Goal: Task Accomplishment & Management: Manage account settings

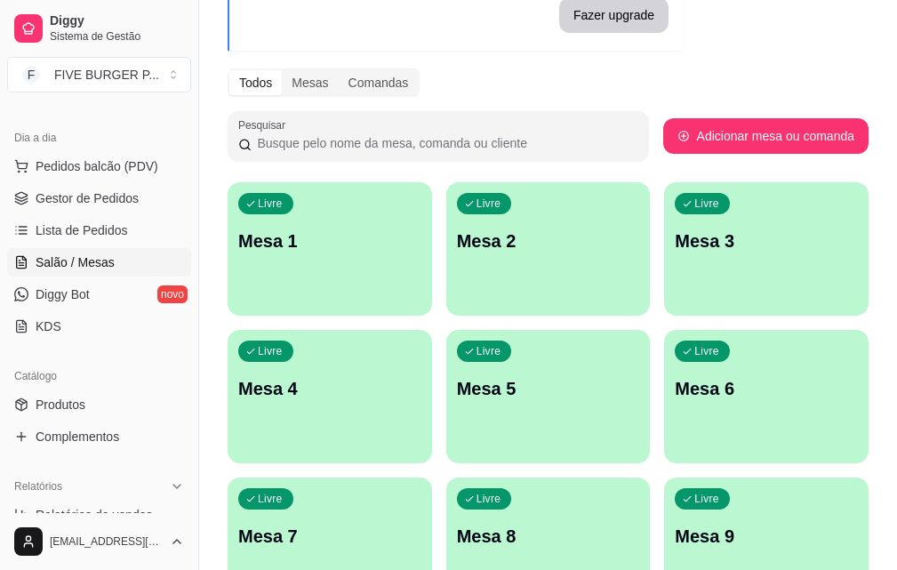
scroll to position [178, 0]
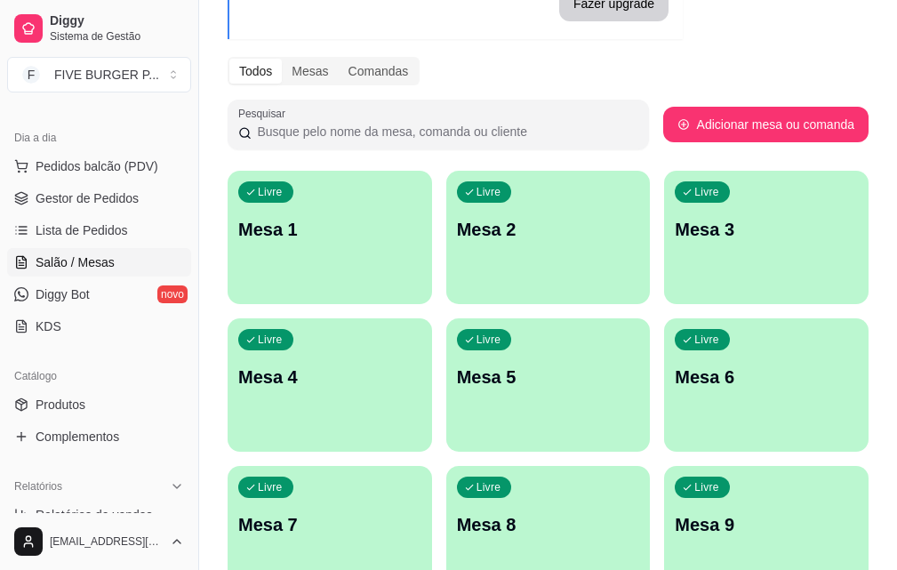
click at [457, 372] on p "Mesa 5" at bounding box center [548, 376] width 183 height 25
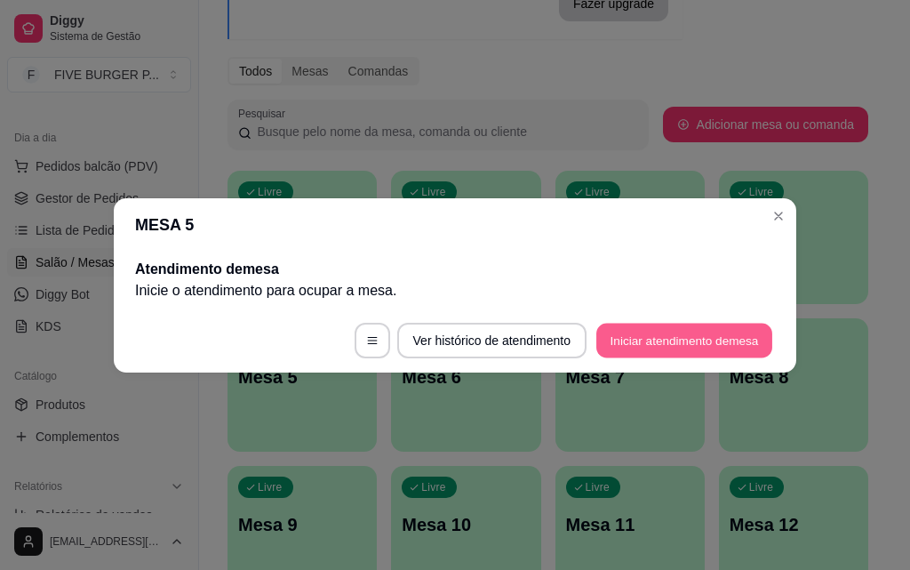
click at [653, 345] on button "Iniciar atendimento de mesa" at bounding box center [684, 340] width 176 height 35
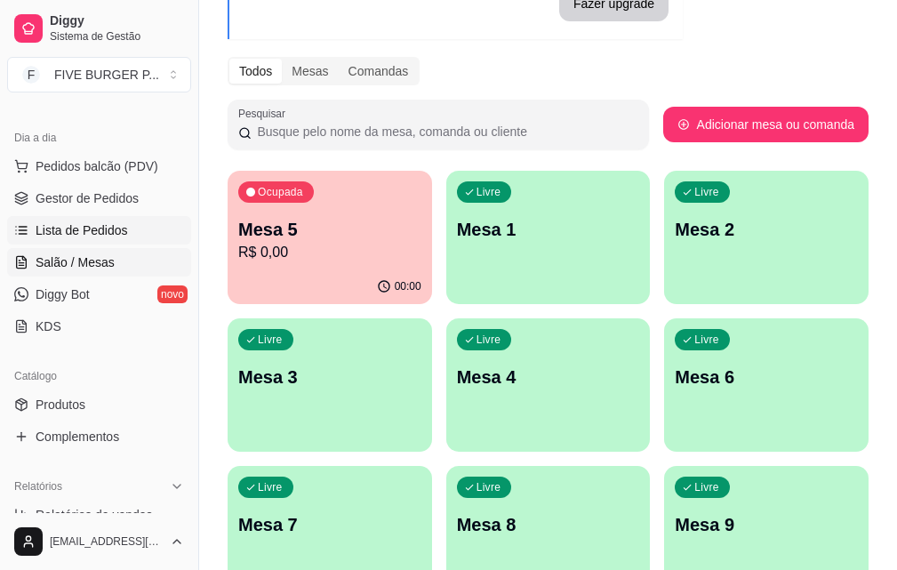
click at [89, 227] on span "Lista de Pedidos" at bounding box center [82, 230] width 92 height 18
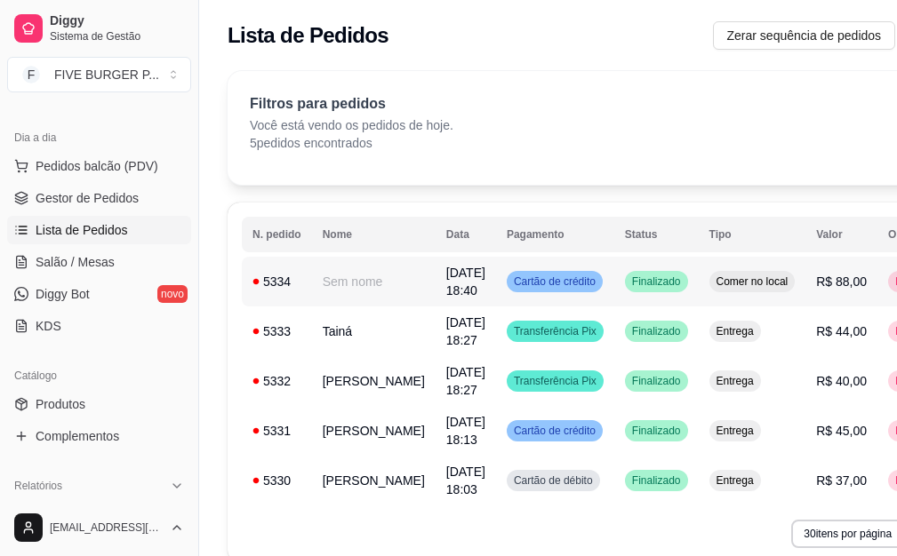
click at [312, 283] on td "Sem nome" at bounding box center [374, 282] width 124 height 50
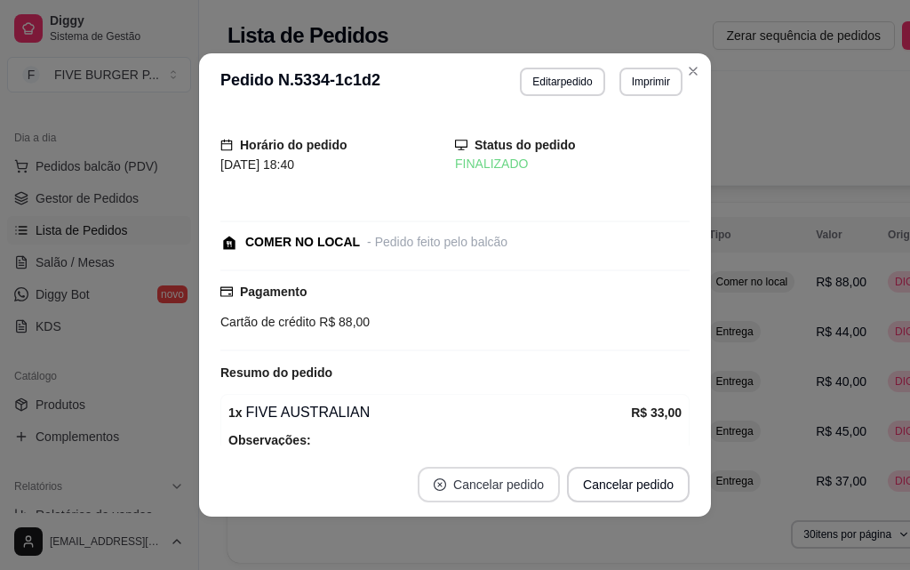
click at [500, 490] on button "Cancelar pedido" at bounding box center [489, 485] width 142 height 36
click at [504, 488] on button "Cancelar pedido" at bounding box center [488, 484] width 138 height 35
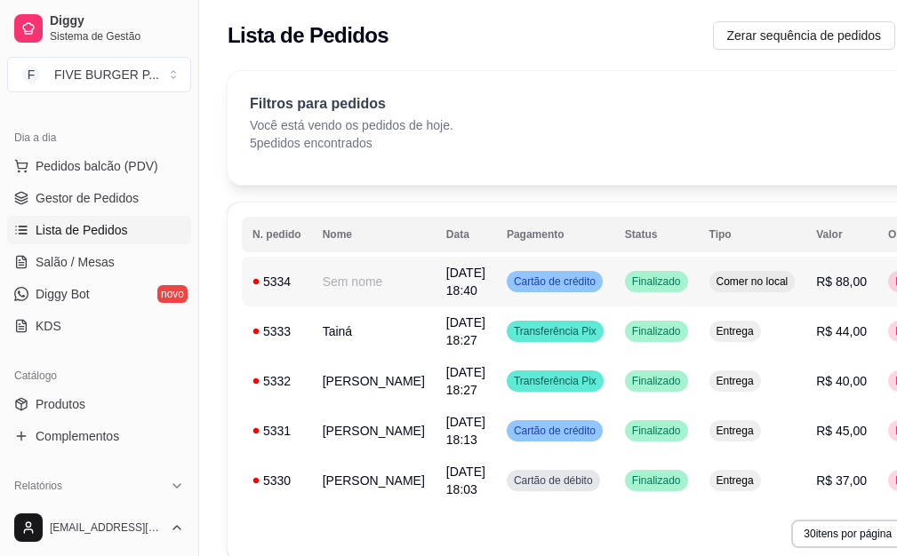
click at [628, 283] on span "Finalizado" at bounding box center [656, 282] width 56 height 14
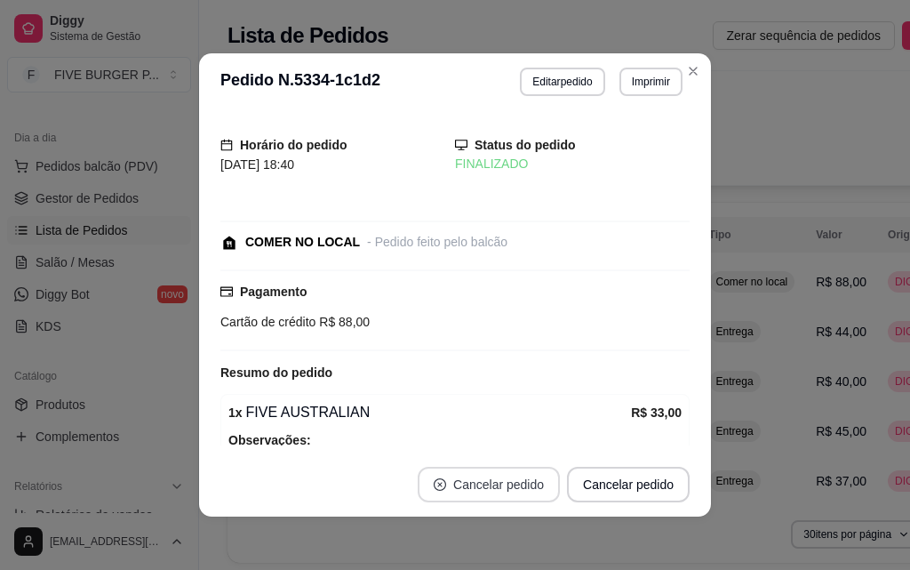
click at [490, 484] on button "Cancelar pedido" at bounding box center [489, 485] width 142 height 36
click at [442, 482] on icon "close-circle" at bounding box center [441, 484] width 12 height 12
click at [454, 494] on button "Cancelar pedido" at bounding box center [488, 484] width 138 height 35
click at [454, 494] on button "Cancelar pedido" at bounding box center [489, 485] width 142 height 36
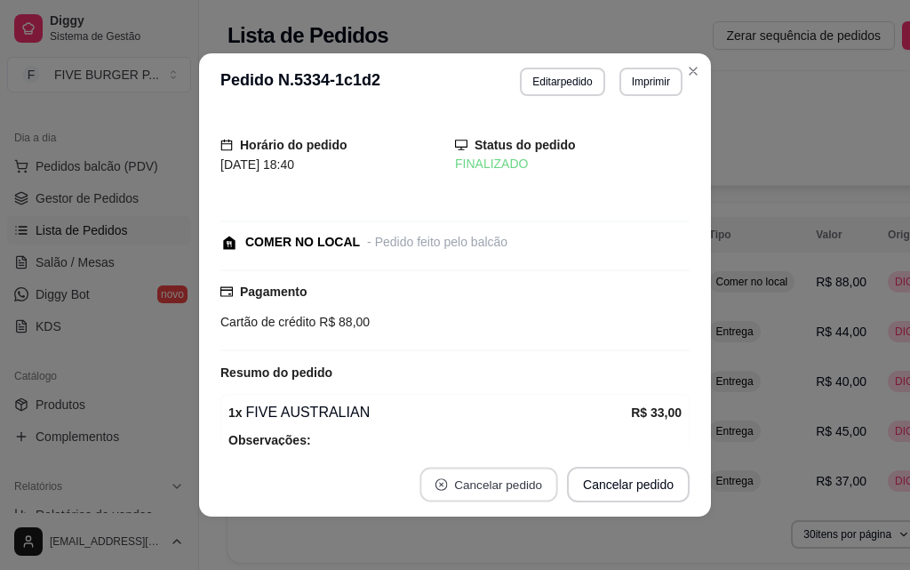
click at [454, 494] on button "Cancelar pedido" at bounding box center [488, 484] width 138 height 35
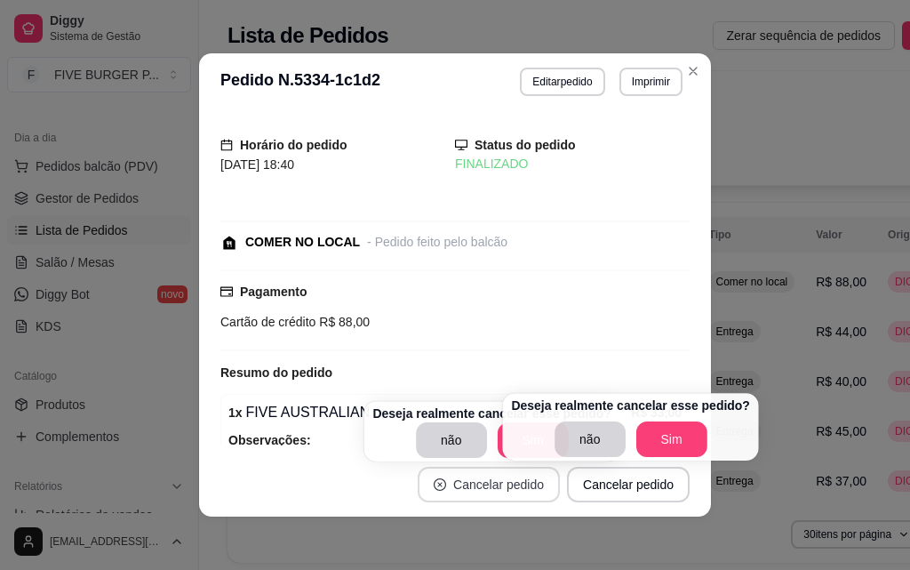
click at [454, 494] on button "Cancelar pedido" at bounding box center [489, 485] width 142 height 36
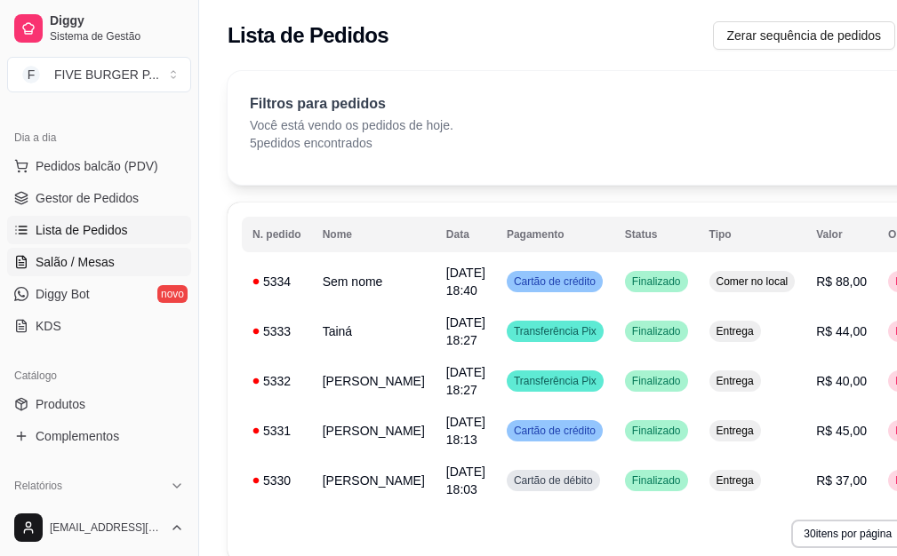
click at [97, 265] on span "Salão / Mesas" at bounding box center [75, 262] width 79 height 18
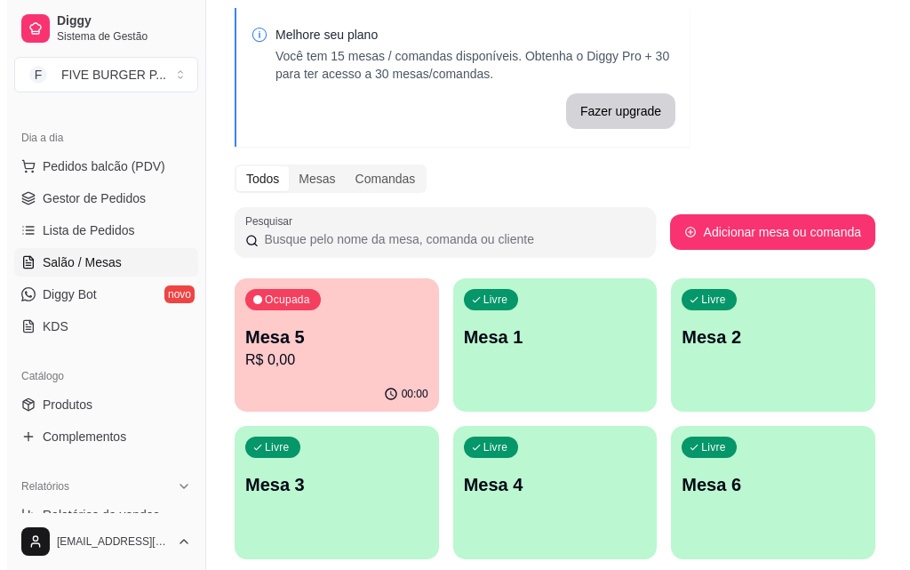
scroll to position [178, 0]
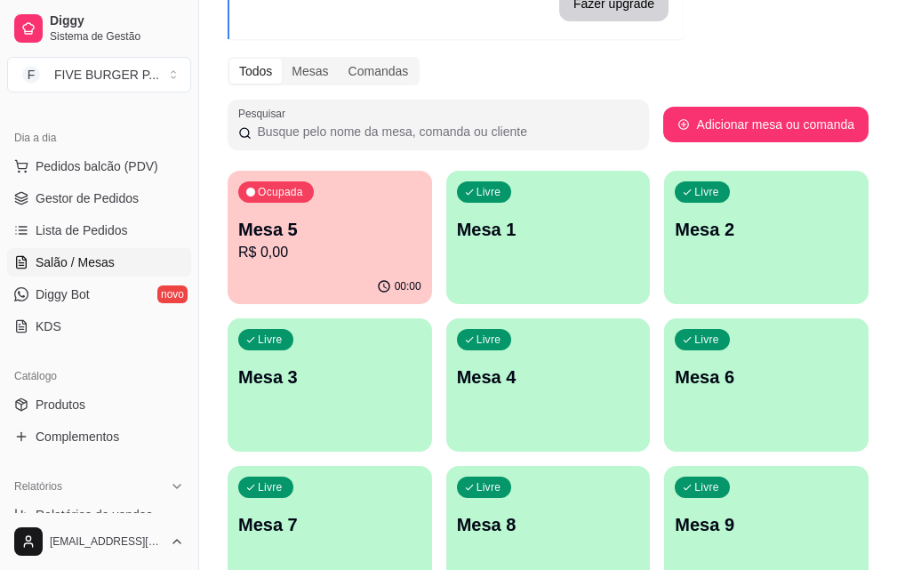
click at [650, 466] on div "Livre Mesa 8" at bounding box center [548, 522] width 204 height 112
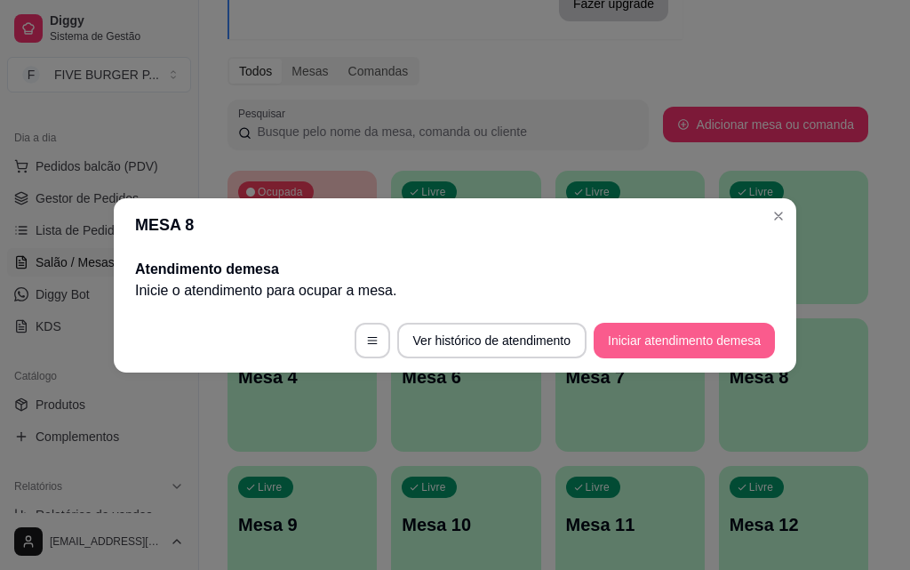
click at [638, 348] on button "Iniciar atendimento de mesa" at bounding box center [684, 341] width 181 height 36
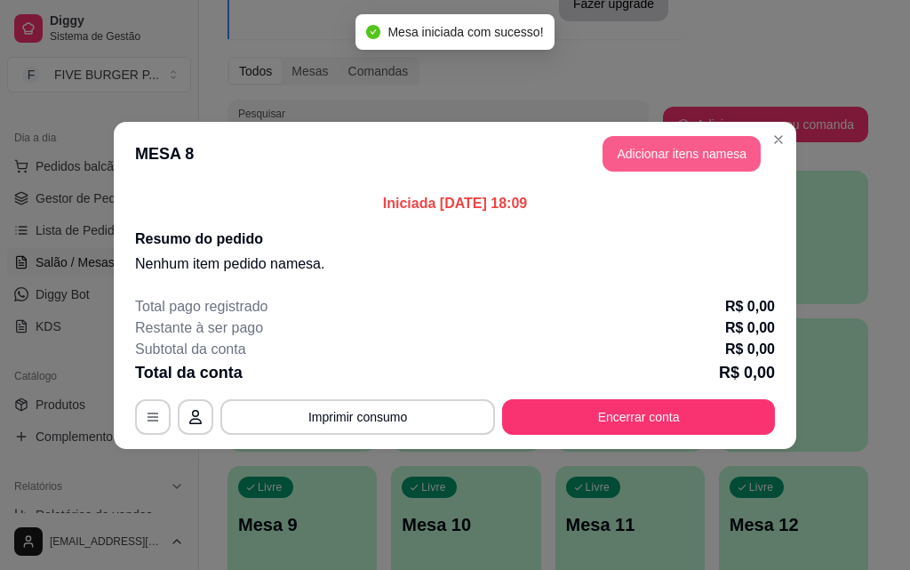
click at [647, 152] on button "Adicionar itens na mesa" at bounding box center [681, 154] width 158 height 36
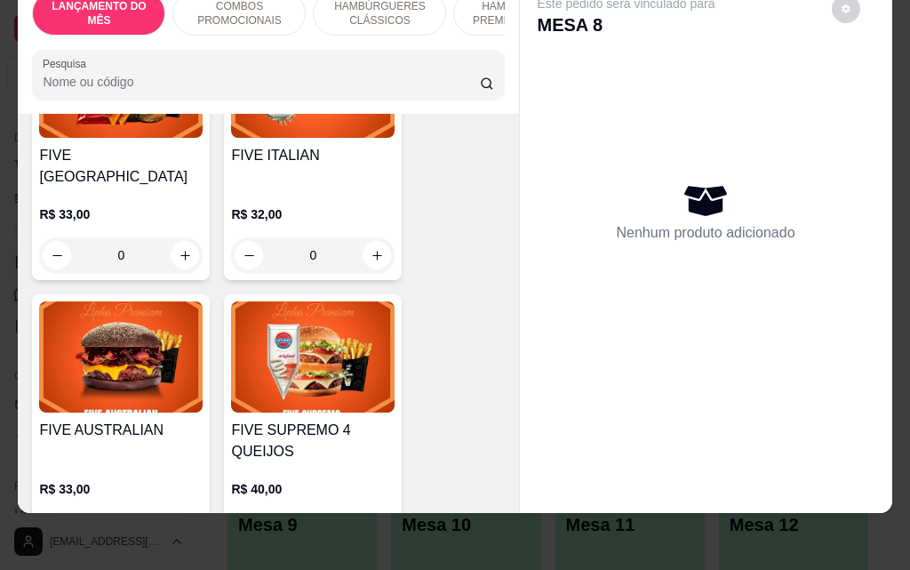
scroll to position [2222, 0]
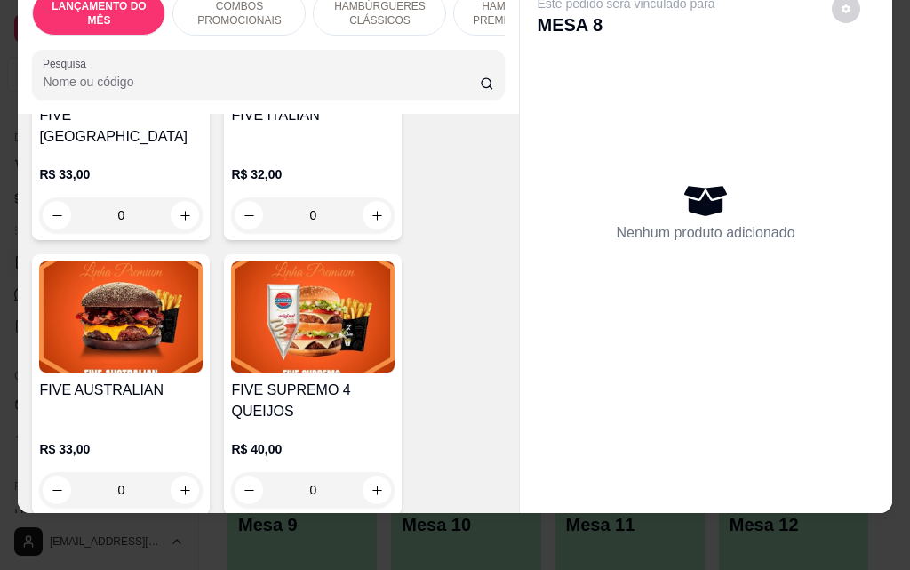
click at [157, 331] on div "FIVE AUSTRALIAN R$ 33,00 0" at bounding box center [121, 384] width 178 height 260
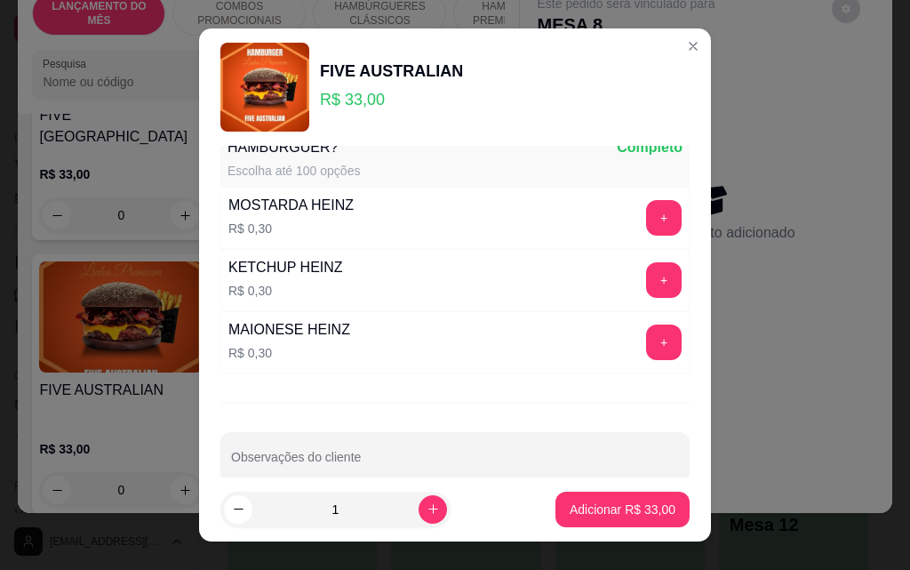
scroll to position [1682, 0]
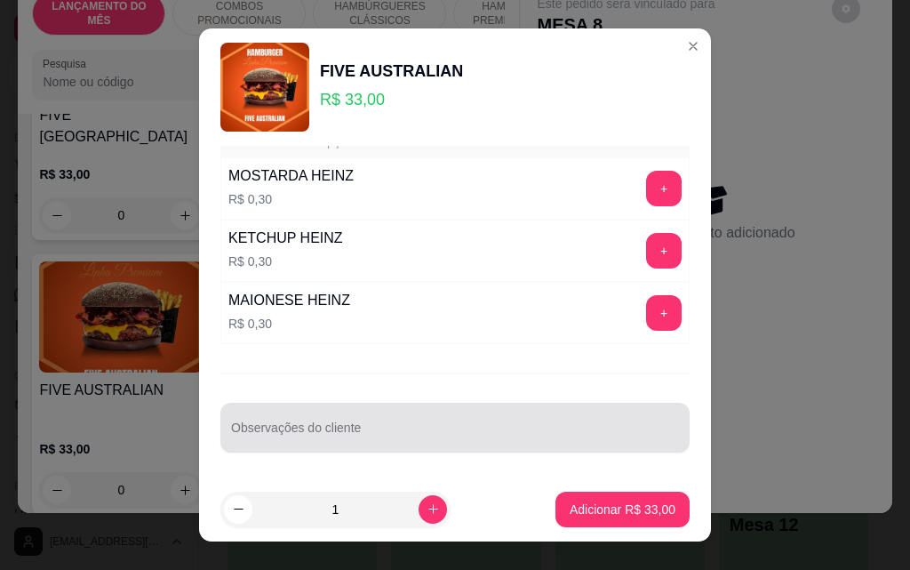
click at [387, 423] on div at bounding box center [455, 428] width 448 height 36
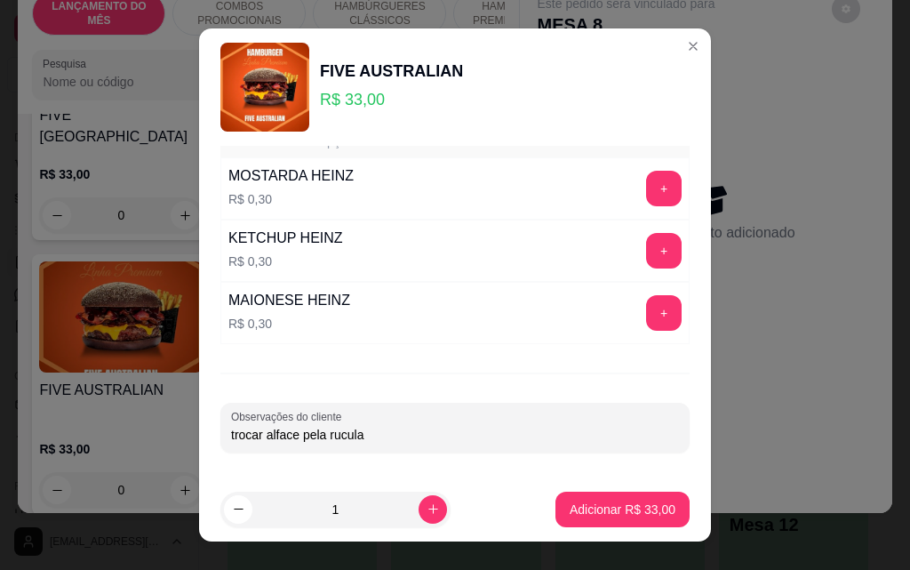
type input "trocar alface pela rucula"
click at [557, 512] on button "Adicionar R$ 33,00" at bounding box center [622, 509] width 131 height 35
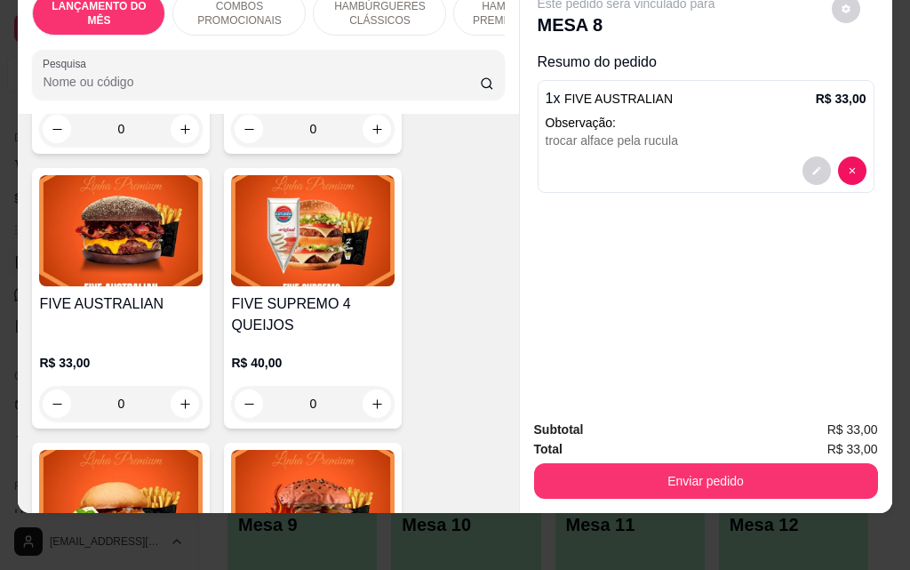
scroll to position [2488, 0]
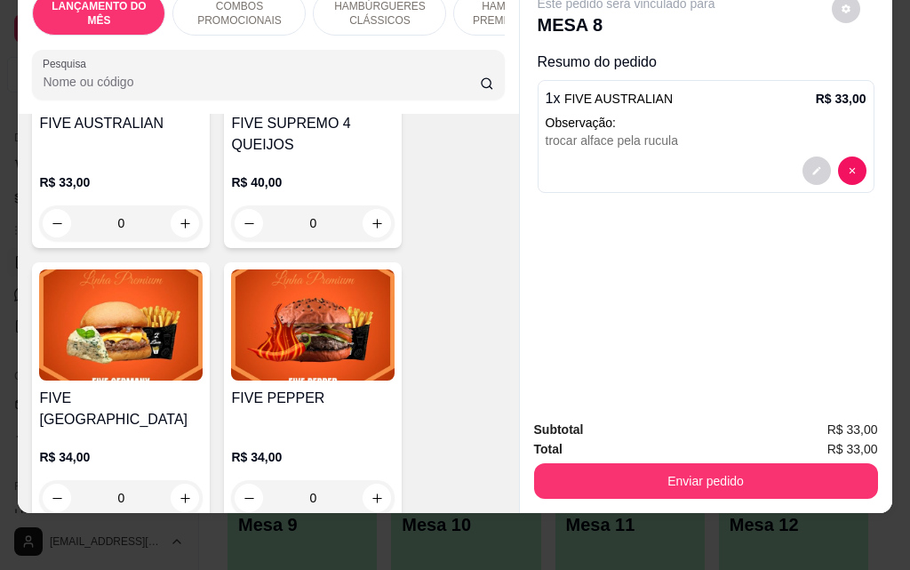
click at [299, 313] on img at bounding box center [313, 324] width 164 height 111
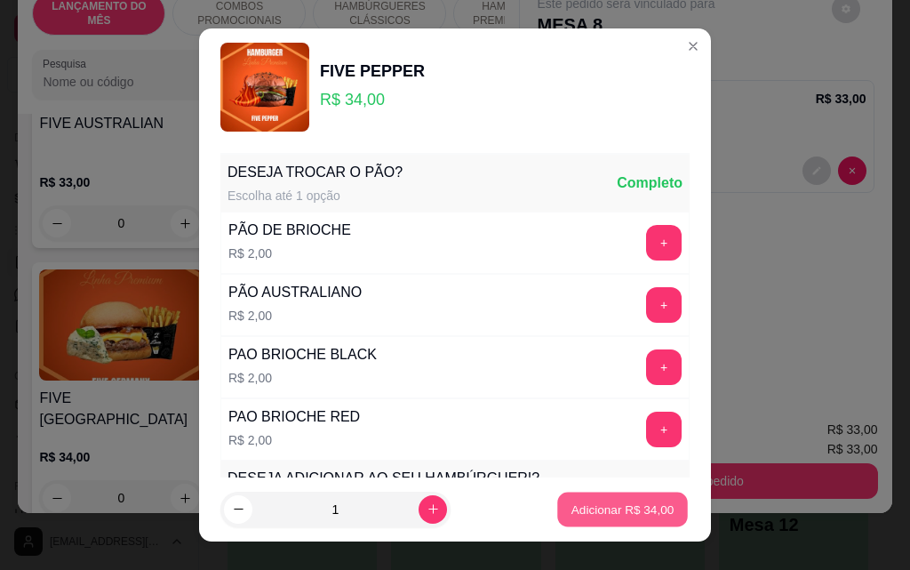
click at [635, 508] on p "Adicionar R$ 34,00" at bounding box center [622, 508] width 103 height 17
type input "1"
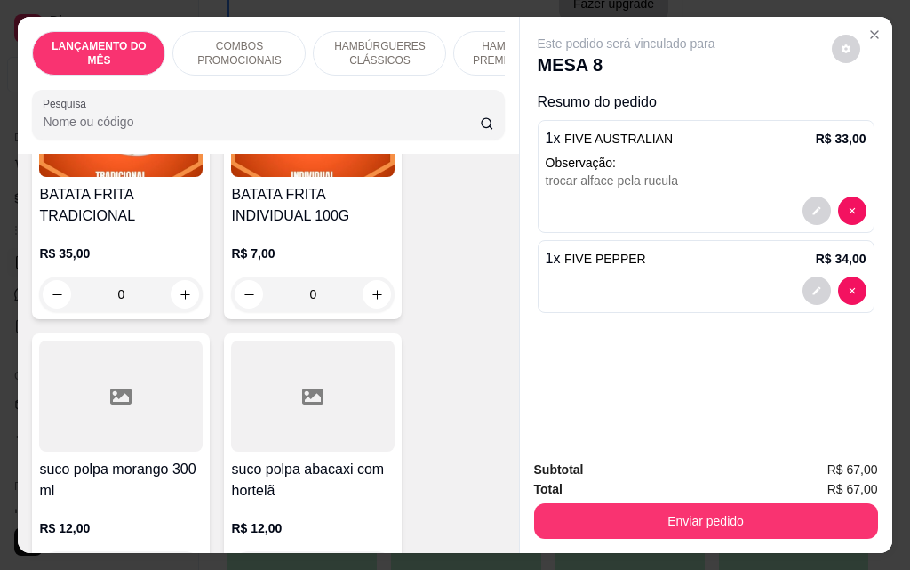
scroll to position [6487, 0]
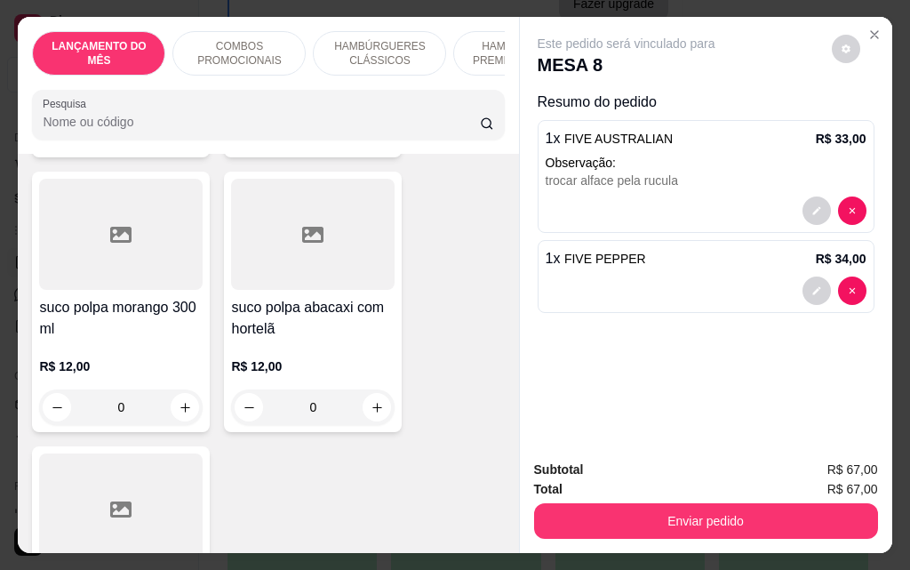
click at [352, 339] on div "R$ 12,00 0" at bounding box center [313, 381] width 164 height 85
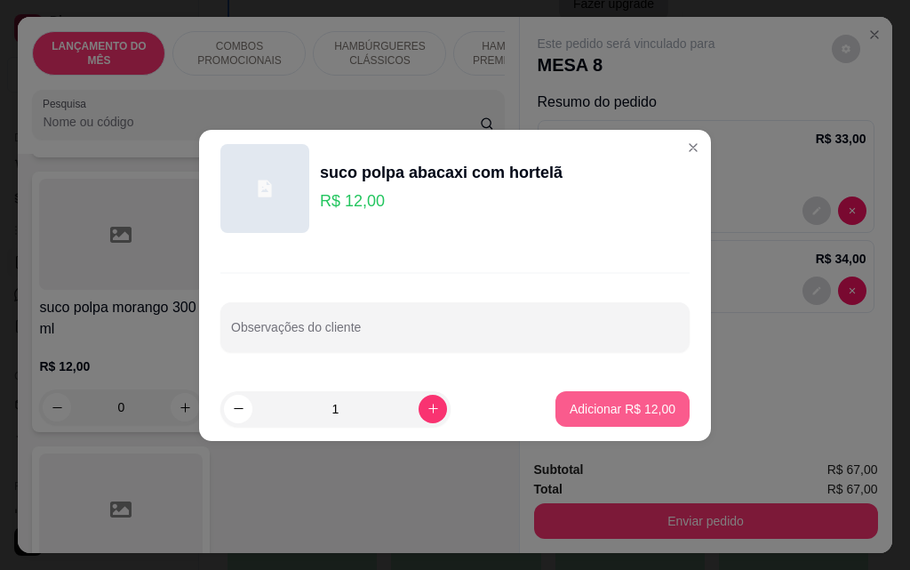
click at [594, 399] on button "Adicionar R$ 12,00" at bounding box center [622, 409] width 134 height 36
type input "1"
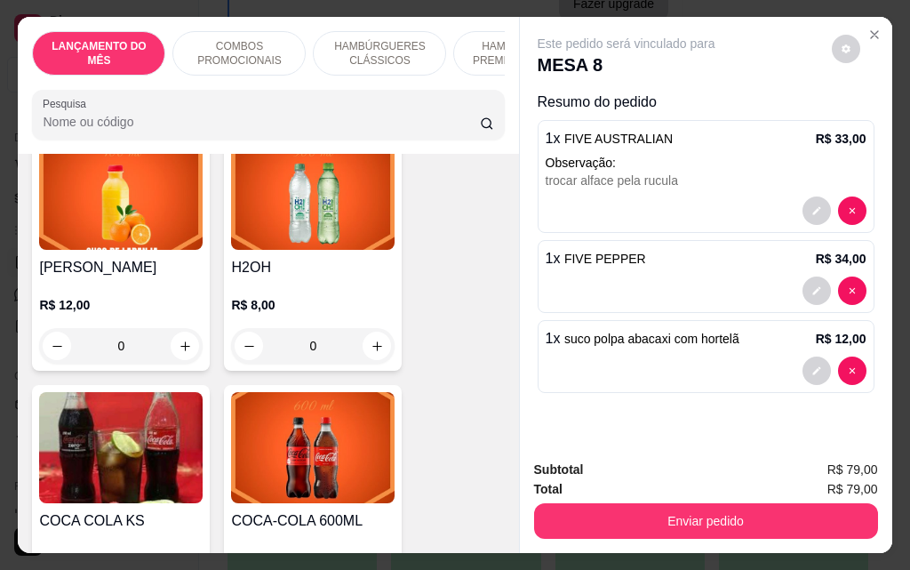
scroll to position [7642, 0]
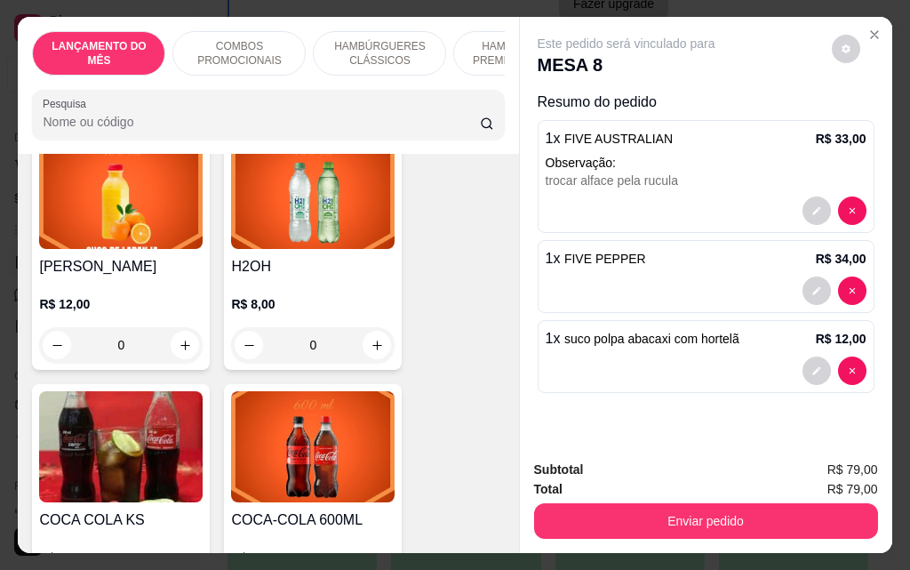
click at [346, 417] on img at bounding box center [313, 446] width 164 height 111
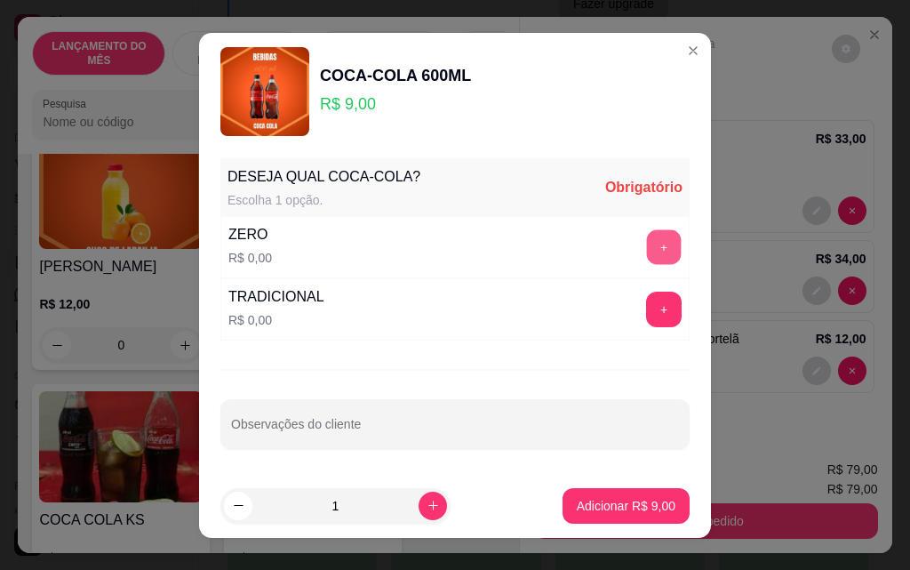
click at [647, 247] on button "+" at bounding box center [664, 246] width 35 height 35
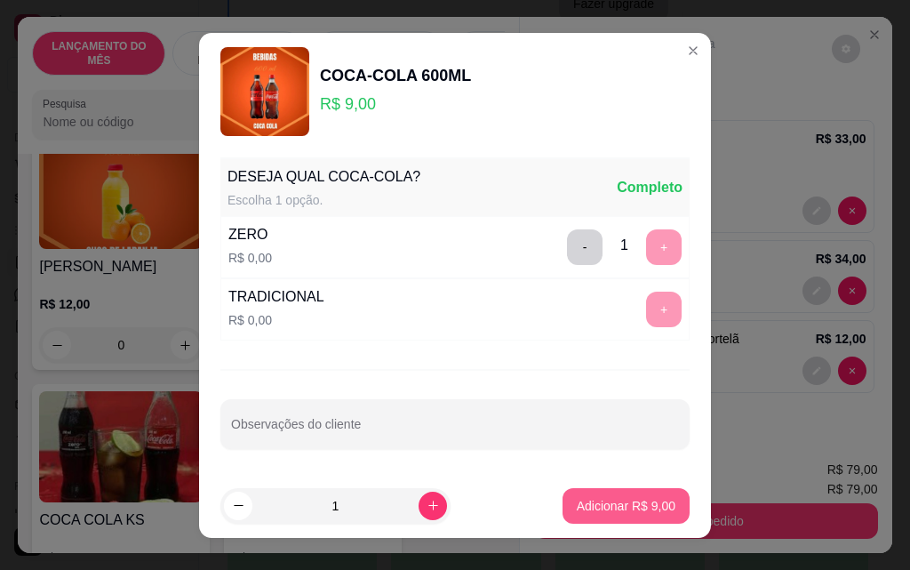
click at [595, 507] on p "Adicionar R$ 9,00" at bounding box center [626, 506] width 99 height 18
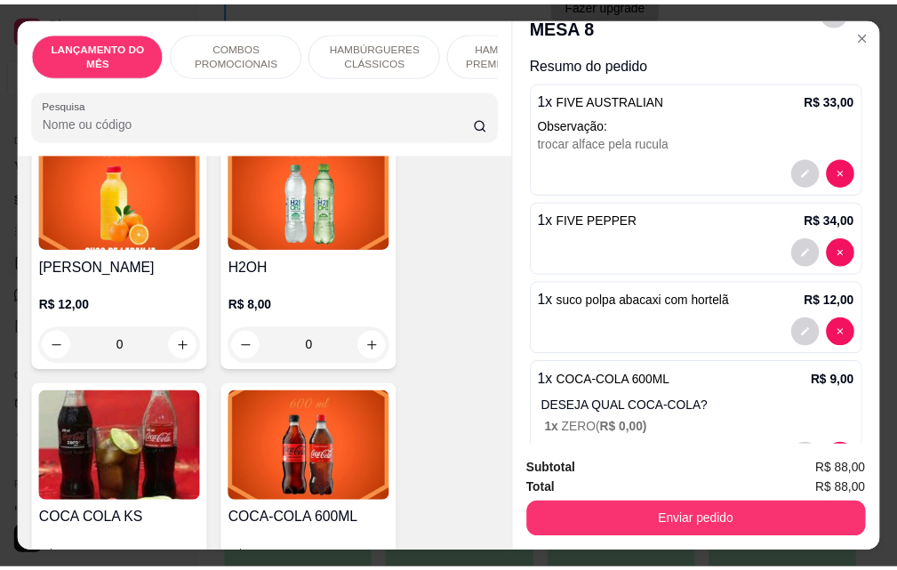
scroll to position [99, 0]
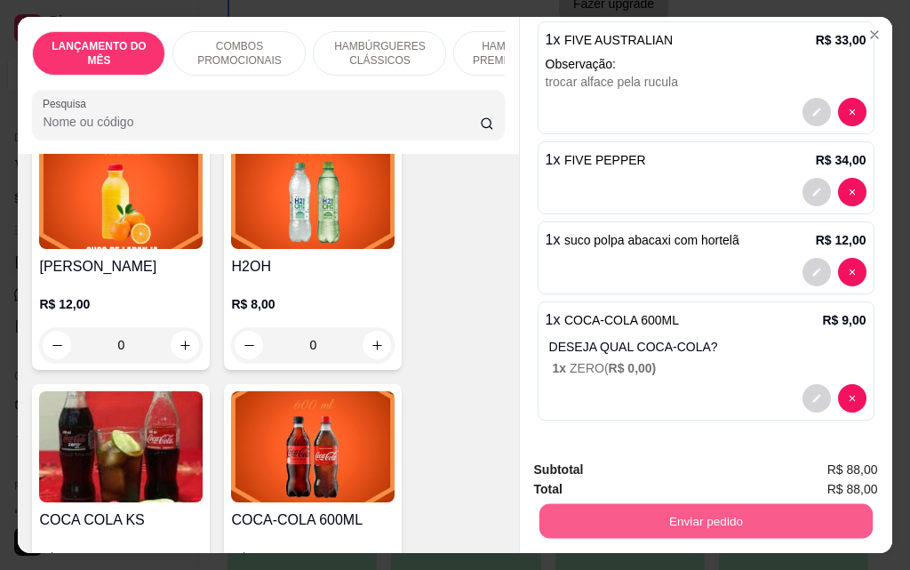
click at [708, 514] on button "Enviar pedido" at bounding box center [704, 520] width 333 height 35
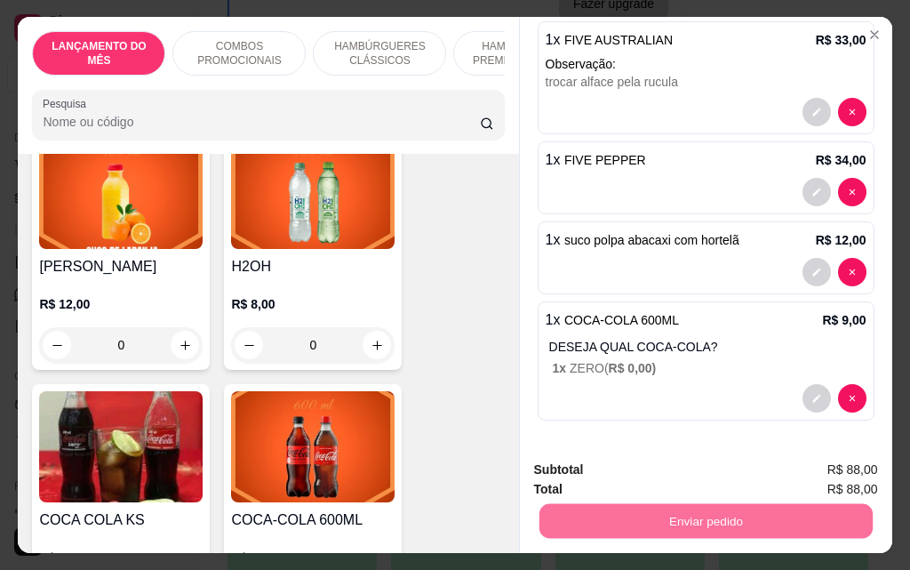
click at [841, 477] on button "Enviar pedido" at bounding box center [832, 469] width 98 height 33
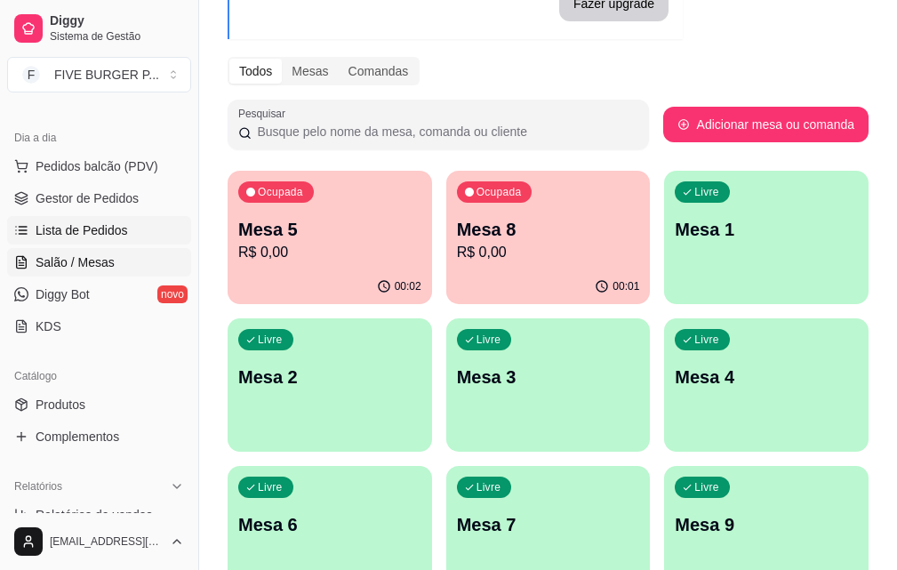
drag, startPoint x: 107, startPoint y: 233, endPoint x: 188, endPoint y: 275, distance: 91.8
click at [106, 233] on span "Lista de Pedidos" at bounding box center [82, 230] width 92 height 18
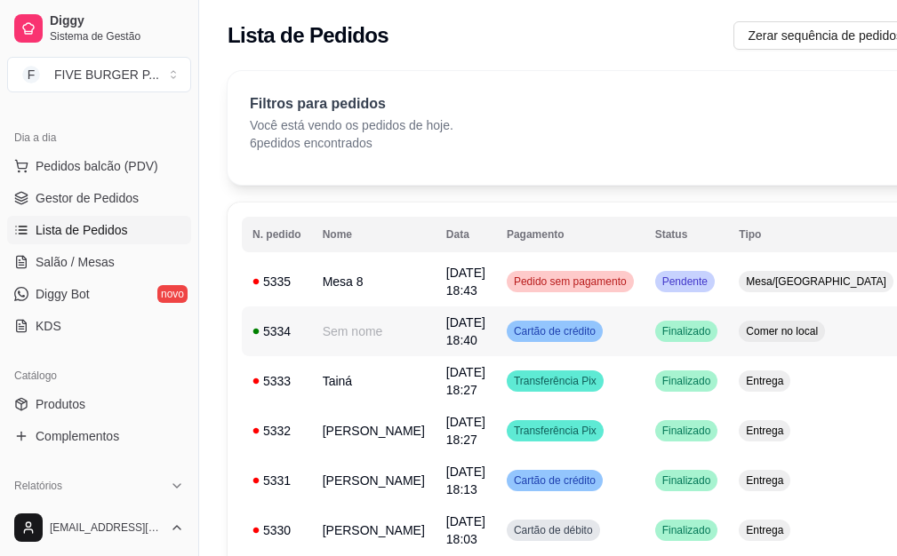
click at [446, 339] on span "[DATE] 18:40" at bounding box center [465, 331] width 39 height 32
click at [446, 337] on span "[DATE] 18:40" at bounding box center [465, 331] width 39 height 32
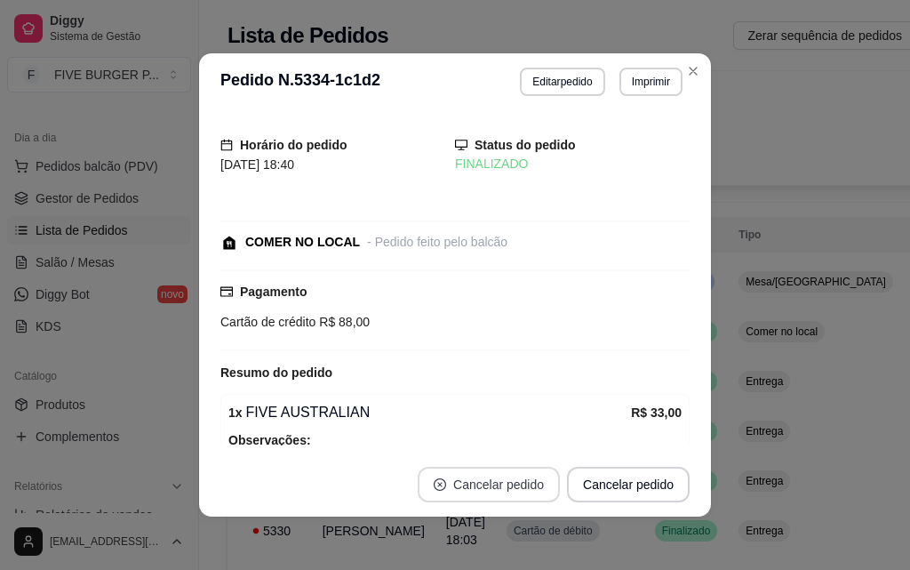
click at [467, 488] on button "Cancelar pedido" at bounding box center [489, 485] width 142 height 36
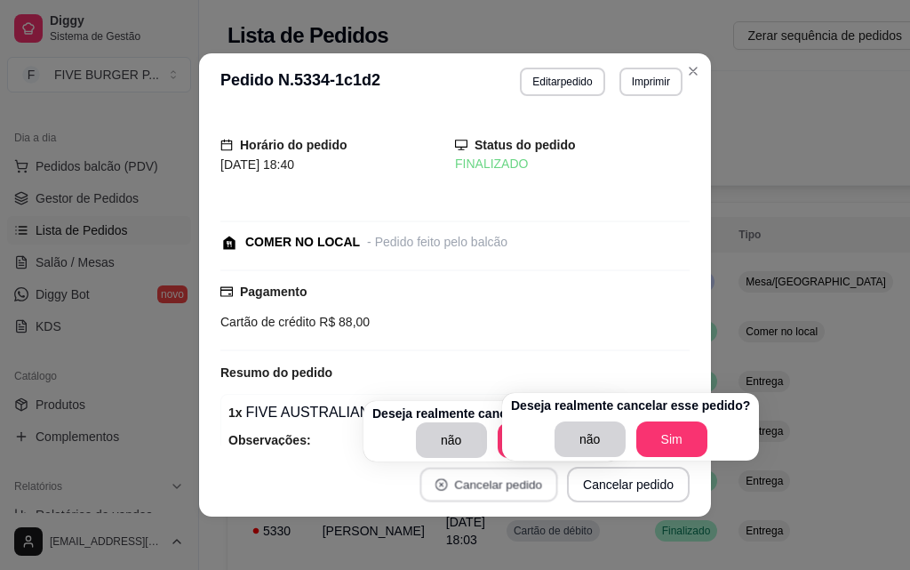
click at [467, 488] on button "Cancelar pedido" at bounding box center [488, 484] width 138 height 35
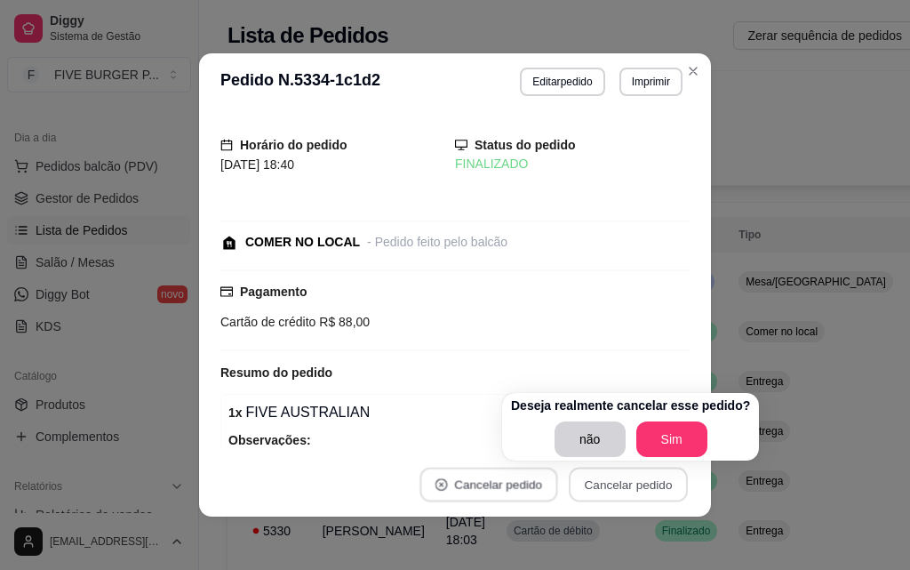
click at [467, 488] on button "Cancelar pedido" at bounding box center [488, 484] width 138 height 35
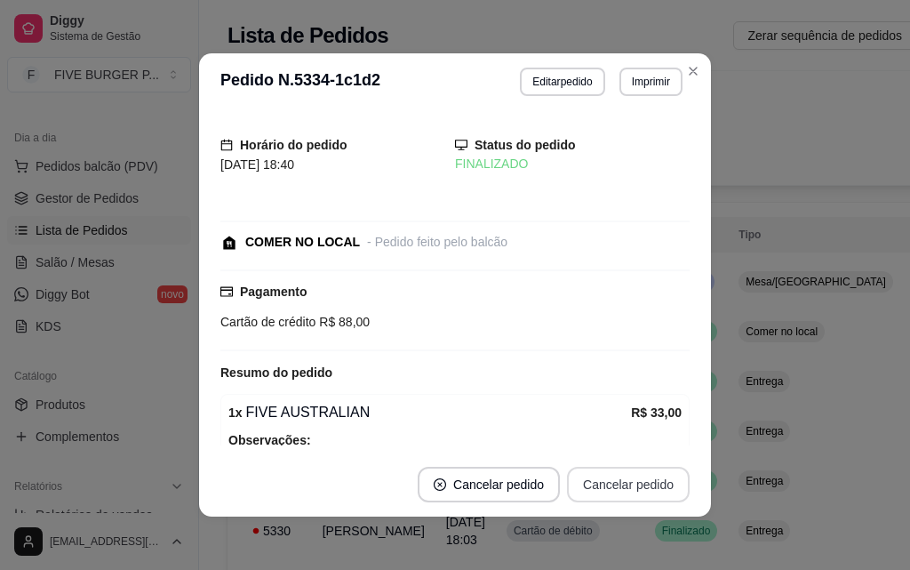
click at [604, 487] on button "Cancelar pedido" at bounding box center [628, 485] width 123 height 36
click at [608, 487] on button "Cancelar pedido" at bounding box center [628, 485] width 123 height 36
click at [442, 482] on icon "close-circle" at bounding box center [441, 484] width 12 height 12
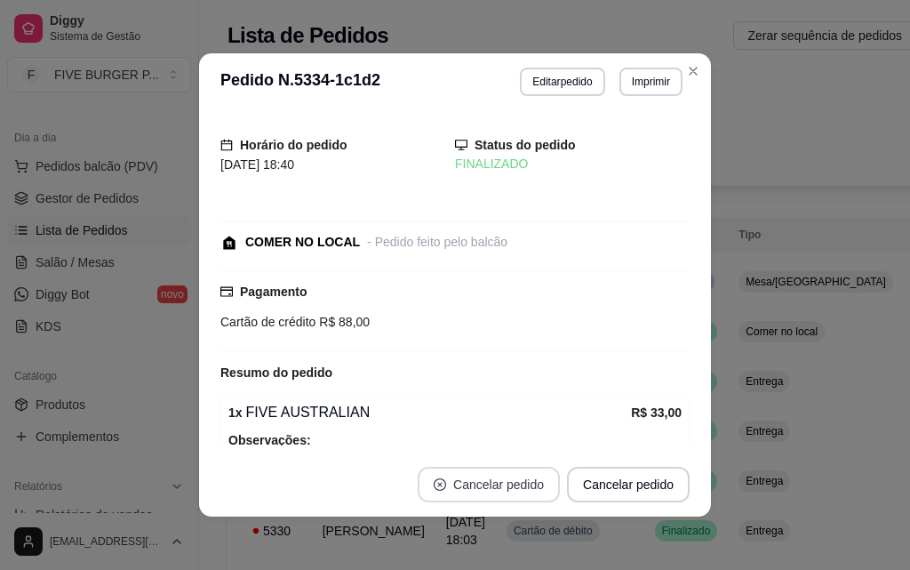
click at [438, 487] on icon "close-circle" at bounding box center [440, 484] width 12 height 12
click at [437, 487] on icon "close-circle" at bounding box center [440, 484] width 12 height 12
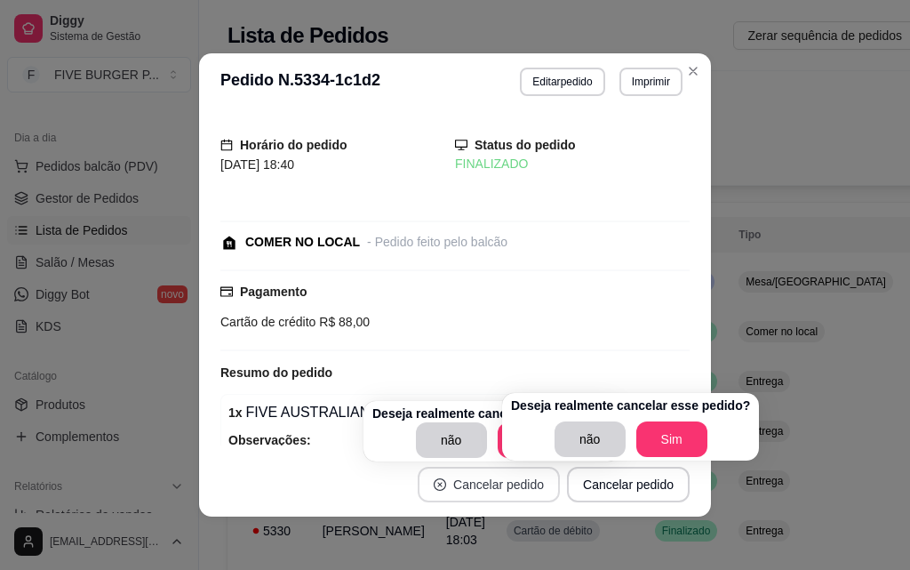
click at [437, 487] on icon "close-circle" at bounding box center [440, 484] width 12 height 12
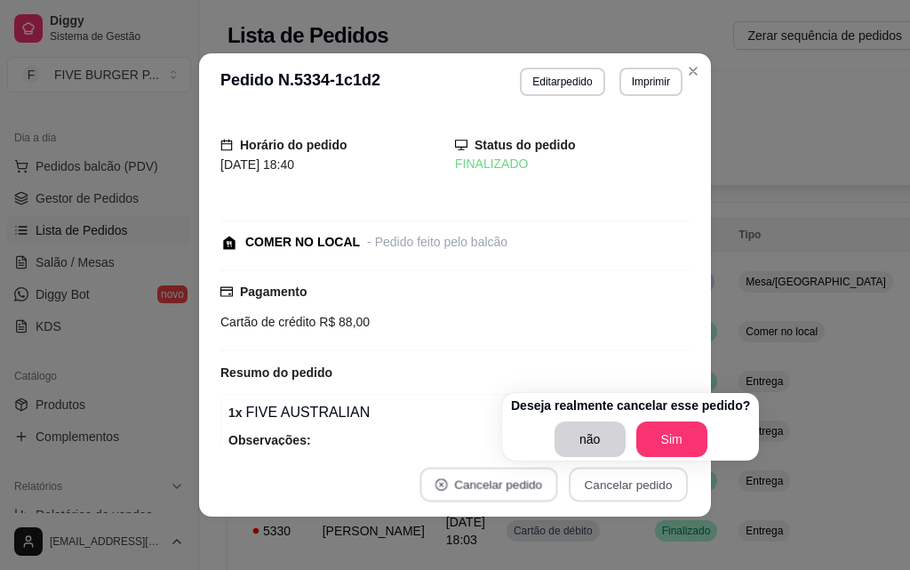
click at [437, 487] on icon "close-circle" at bounding box center [441, 484] width 12 height 12
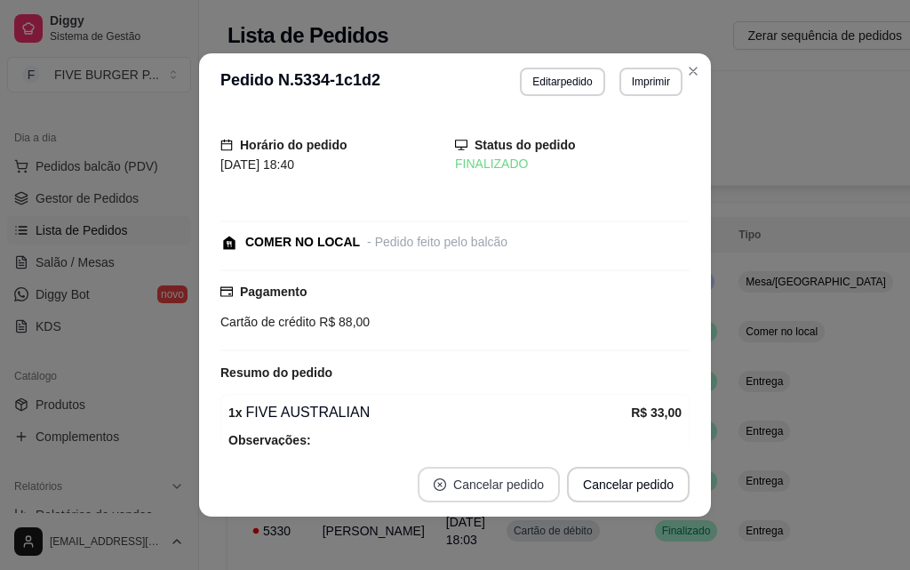
click at [437, 481] on icon "close-circle" at bounding box center [440, 484] width 12 height 12
click at [437, 481] on icon "close-circle" at bounding box center [441, 484] width 12 height 12
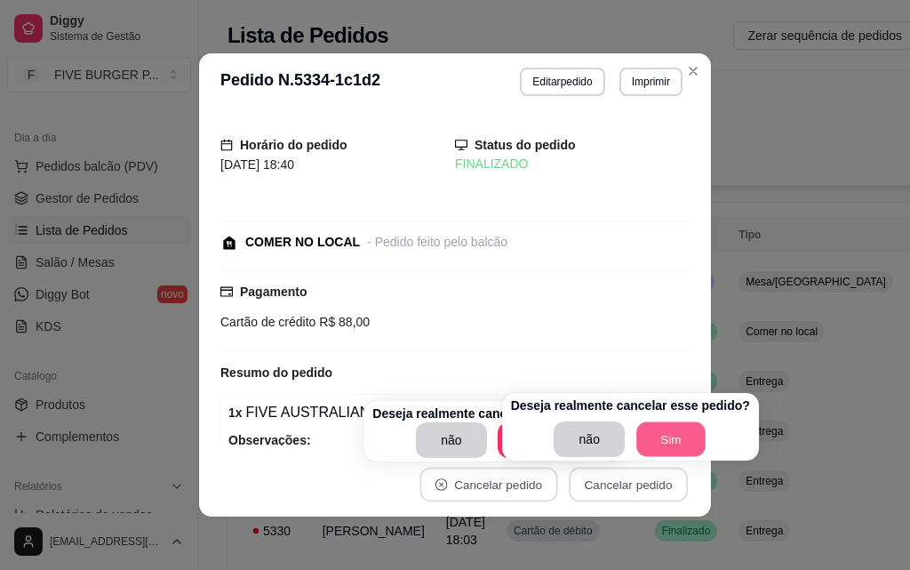
click at [648, 439] on button "Sim" at bounding box center [670, 439] width 69 height 35
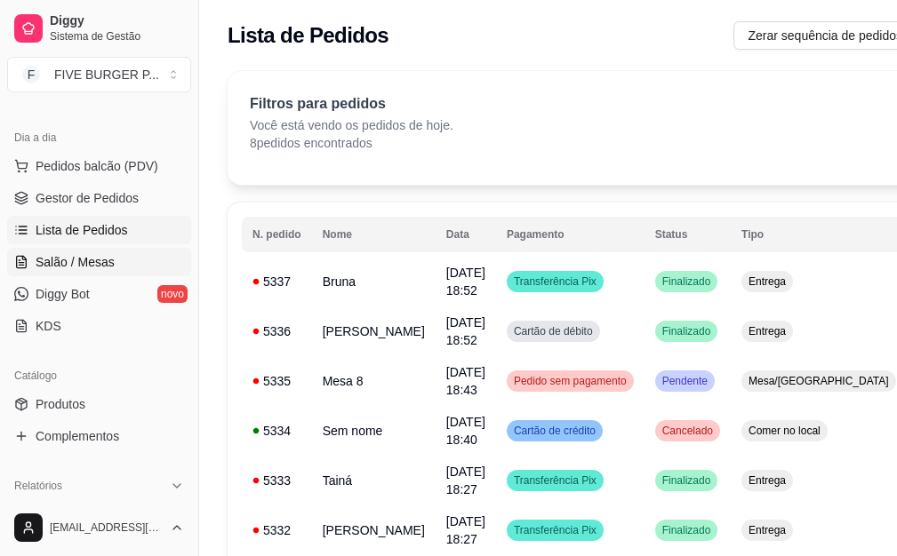
click at [111, 251] on link "Salão / Mesas" at bounding box center [99, 262] width 184 height 28
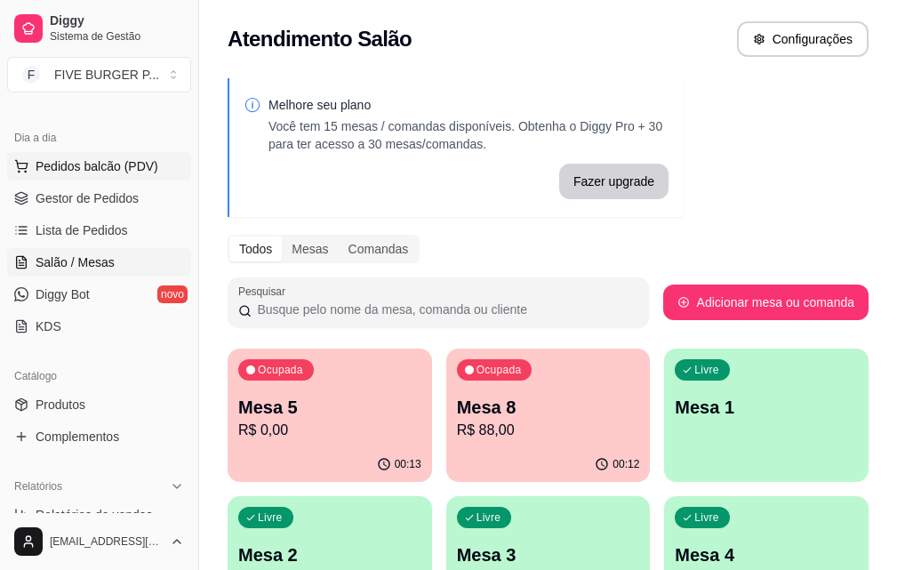
click at [148, 172] on span "Pedidos balcão (PDV)" at bounding box center [97, 166] width 123 height 18
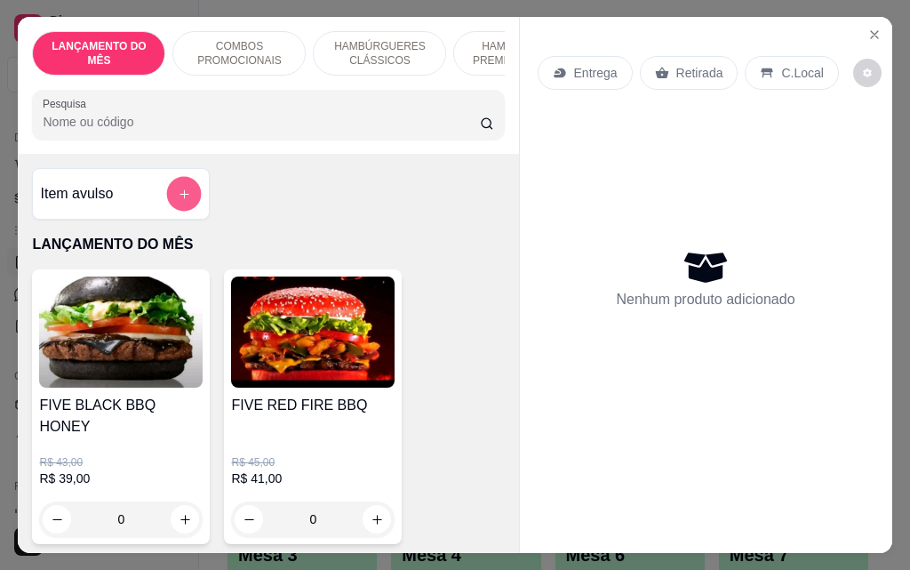
click at [178, 201] on icon "add-separate-item" at bounding box center [184, 193] width 13 height 13
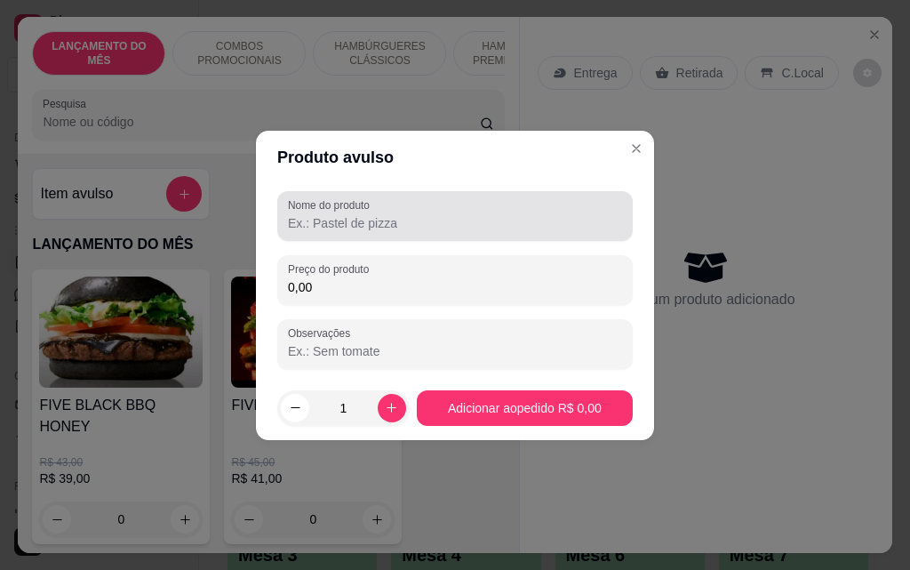
click at [403, 234] on div "Nome do produto" at bounding box center [454, 216] width 355 height 50
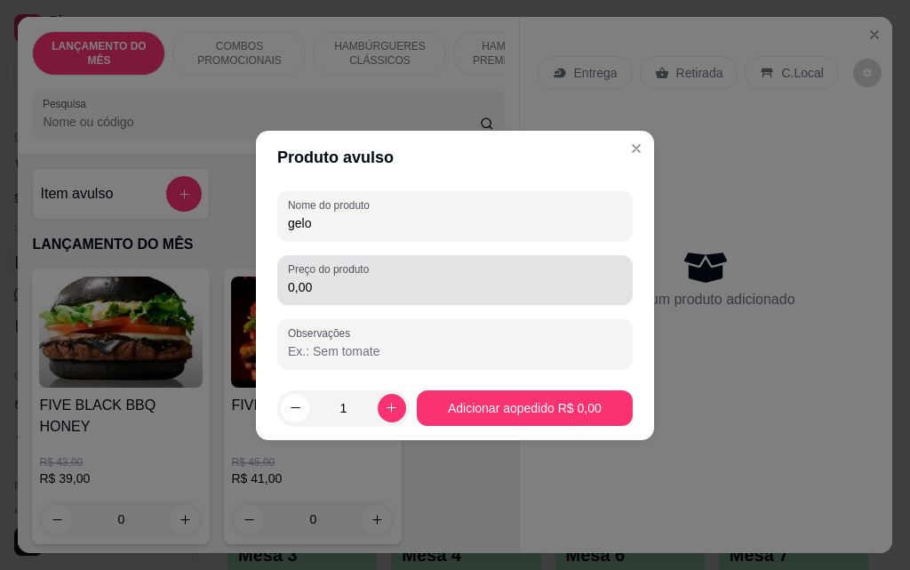
type input "gelo"
drag, startPoint x: 378, startPoint y: 296, endPoint x: 337, endPoint y: 263, distance: 52.5
click at [378, 295] on div "0,00" at bounding box center [455, 280] width 334 height 36
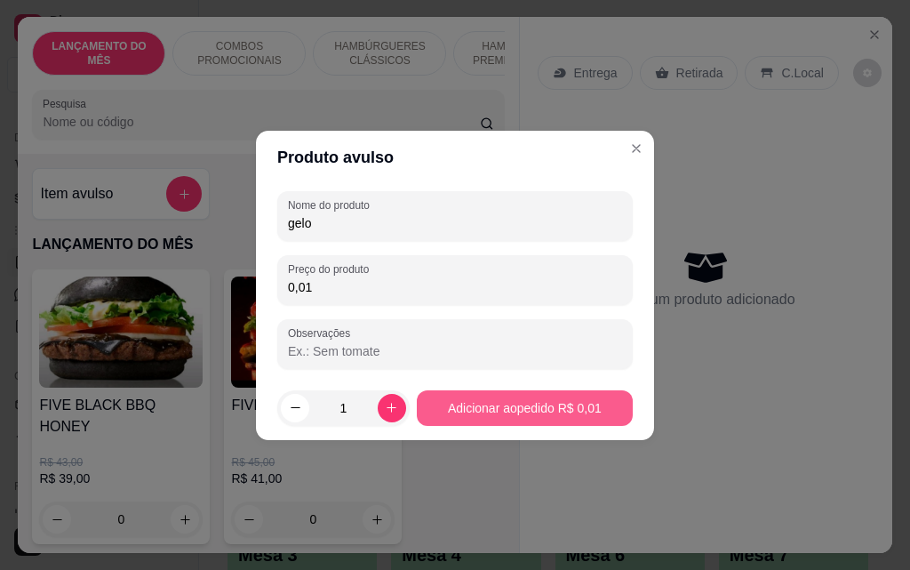
type input "0,01"
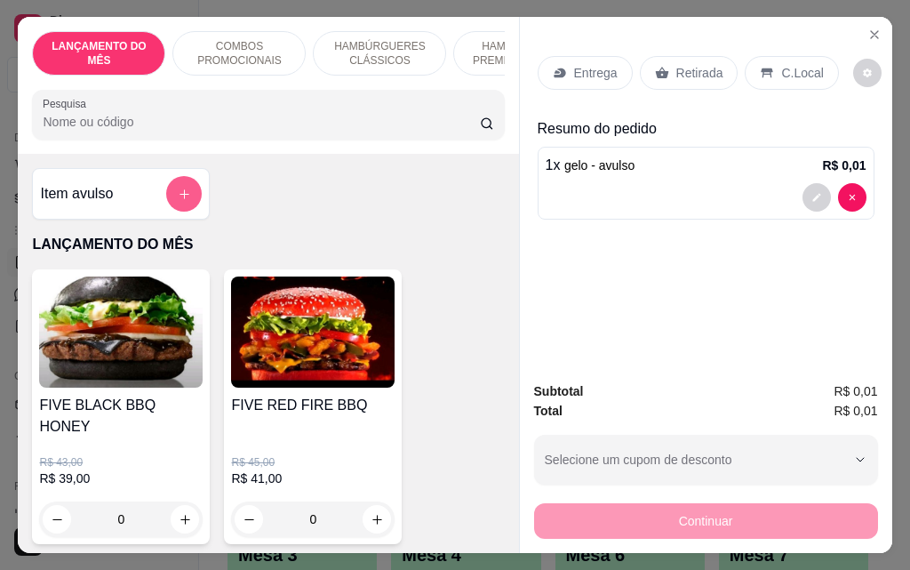
click at [179, 199] on icon "add-separate-item" at bounding box center [184, 194] width 10 height 10
drag, startPoint x: 670, startPoint y: 74, endPoint x: 674, endPoint y: 95, distance: 21.8
click at [676, 74] on p "Retirada" at bounding box center [699, 73] width 47 height 18
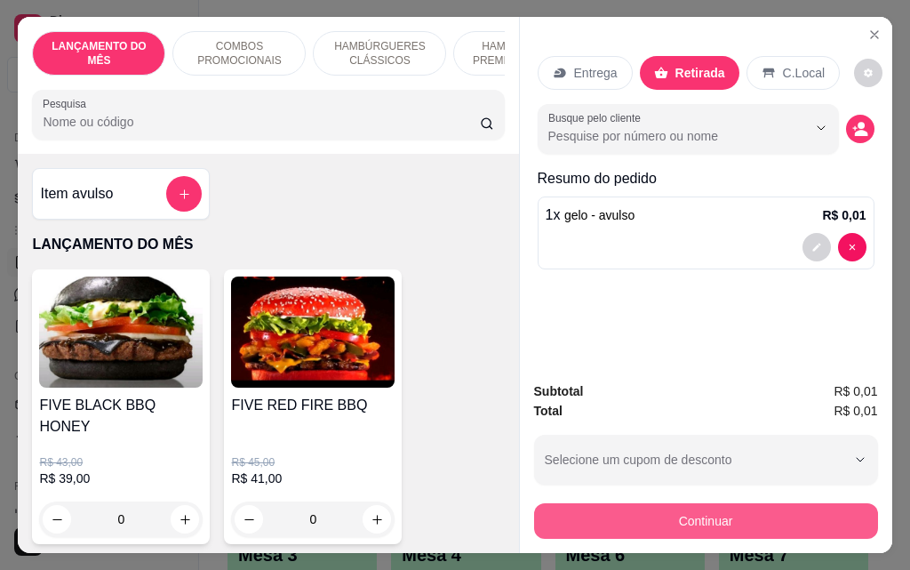
click at [699, 517] on button "Continuar" at bounding box center [706, 521] width 344 height 36
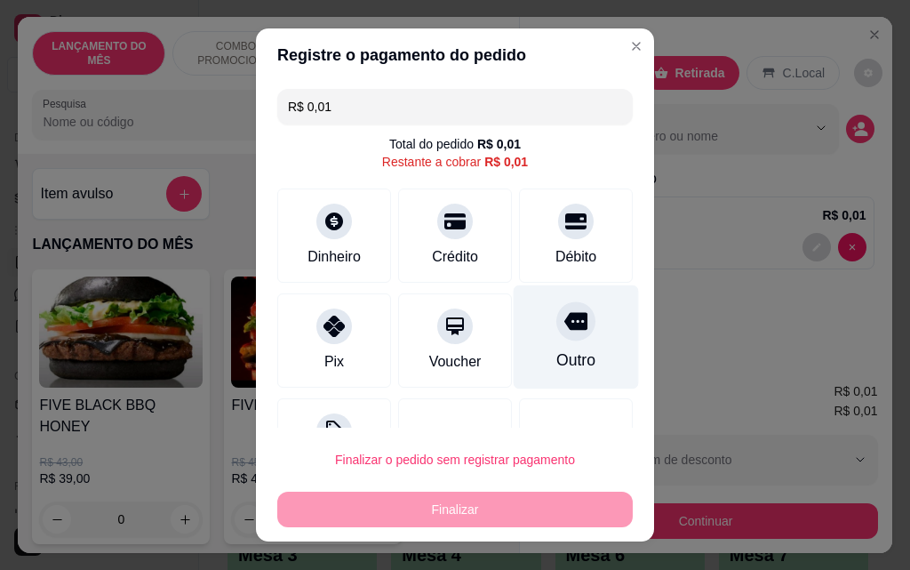
click at [564, 317] on icon at bounding box center [575, 322] width 23 height 18
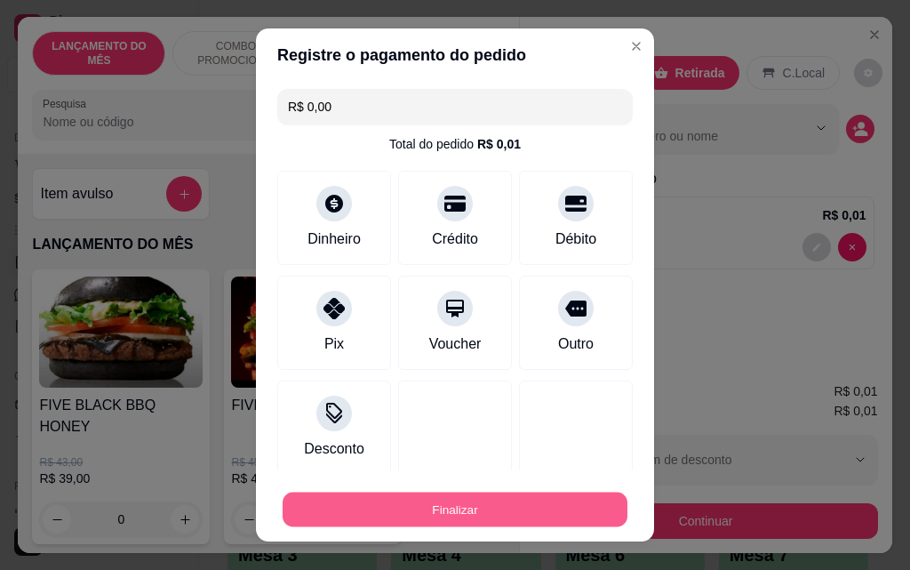
click at [527, 508] on button "Finalizar" at bounding box center [455, 509] width 345 height 35
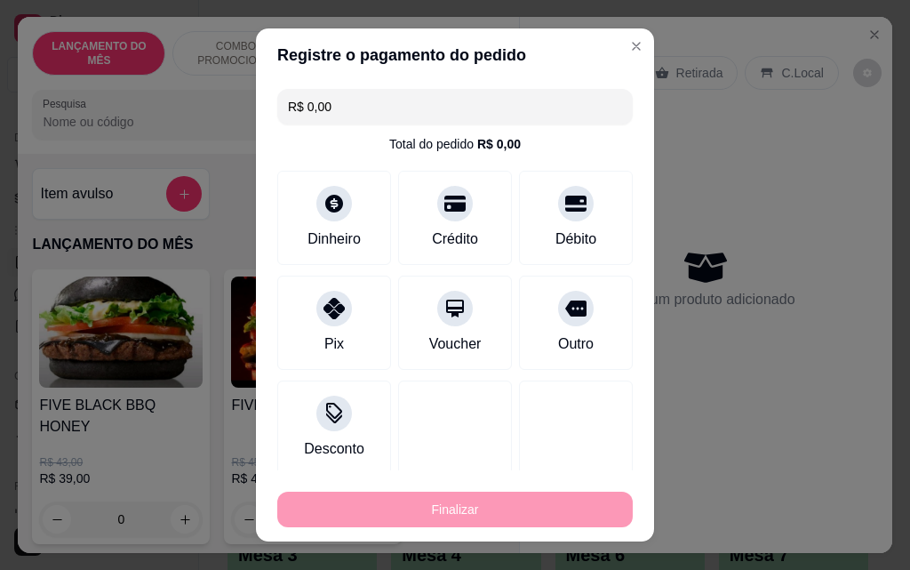
type input "-R$ 0,01"
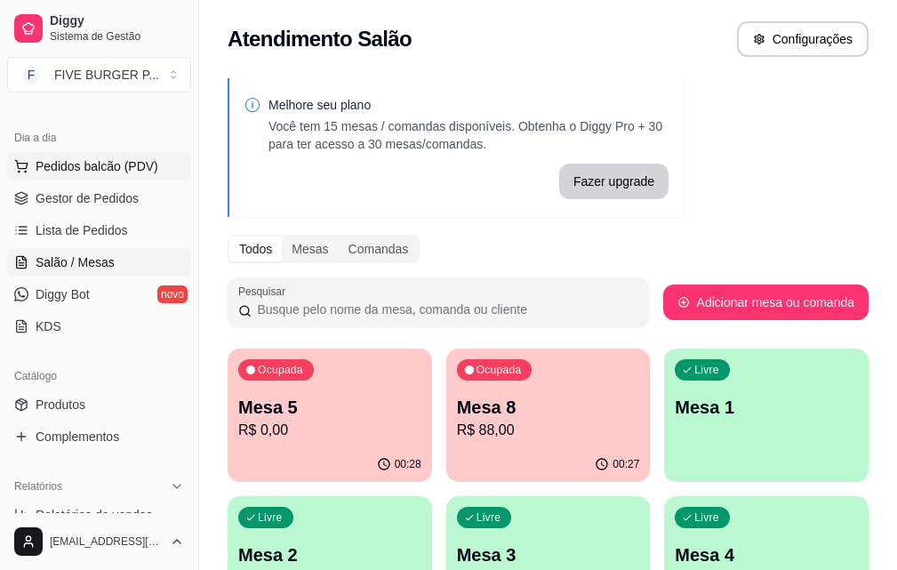
click at [63, 155] on button "Pedidos balcão (PDV)" at bounding box center [99, 166] width 184 height 28
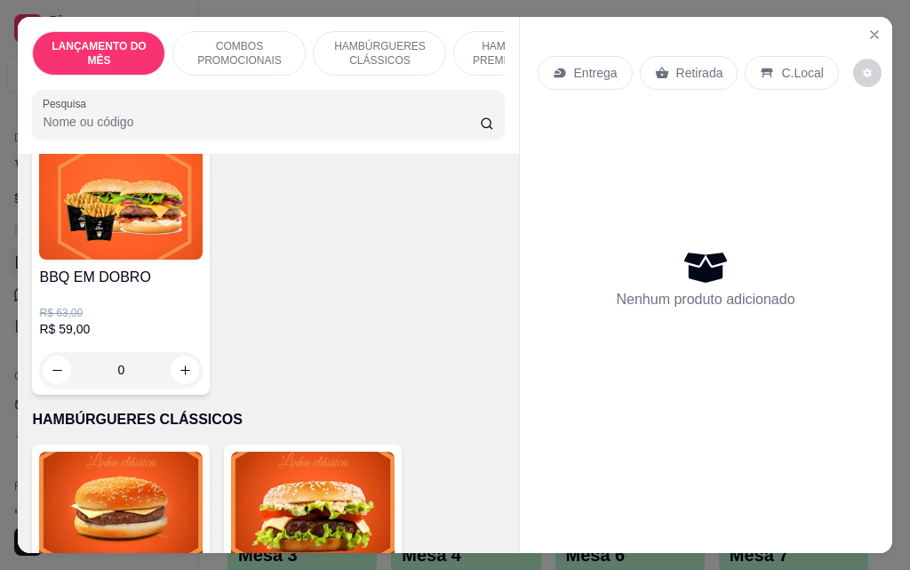
scroll to position [1155, 0]
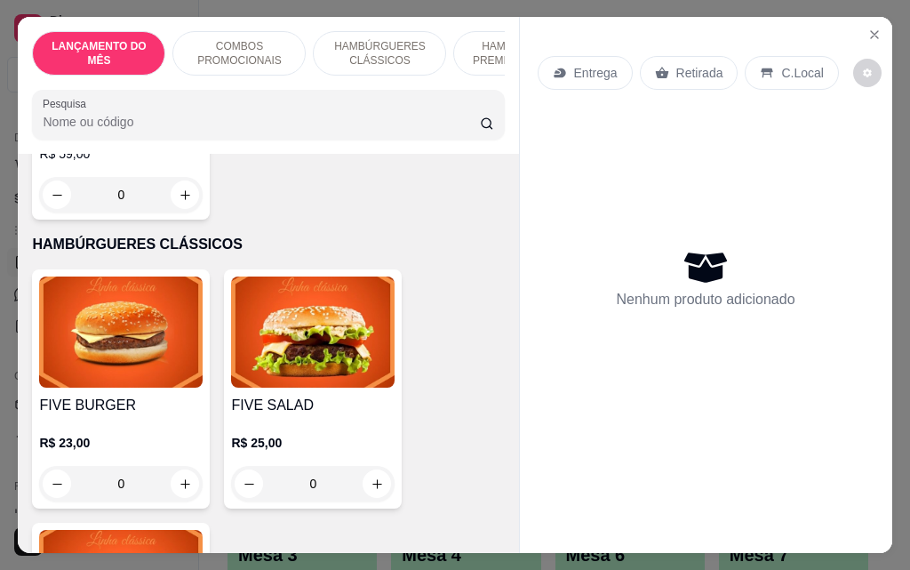
click at [369, 471] on div "0" at bounding box center [313, 484] width 164 height 36
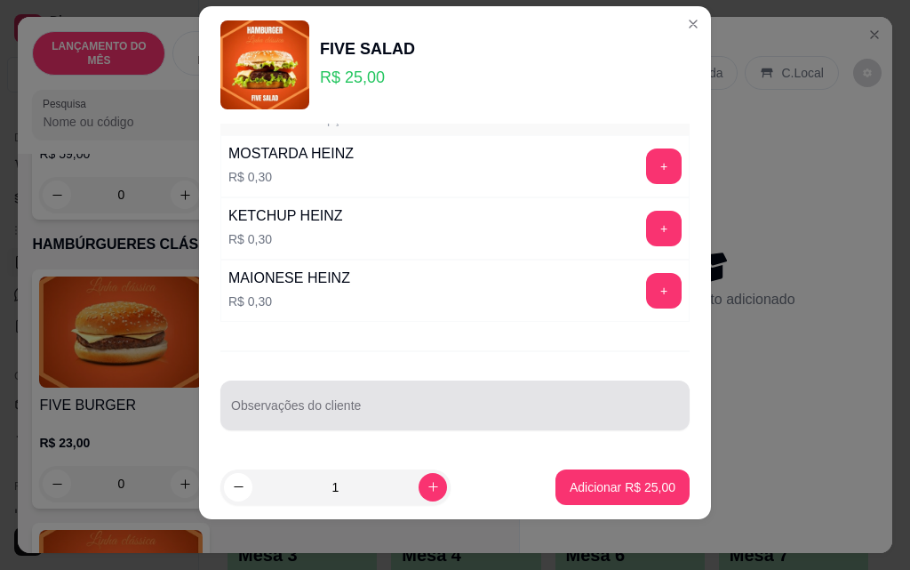
scroll to position [28, 0]
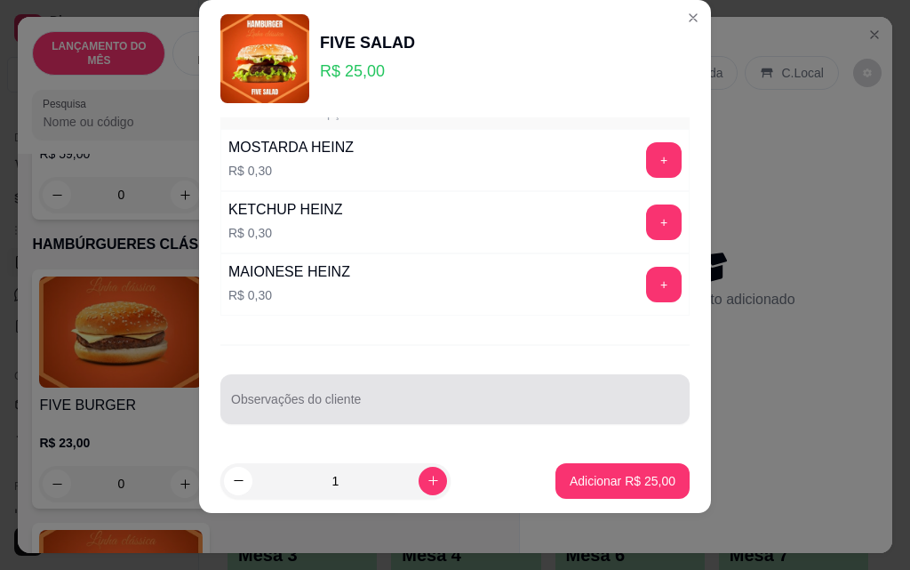
click at [399, 394] on div at bounding box center [455, 399] width 448 height 36
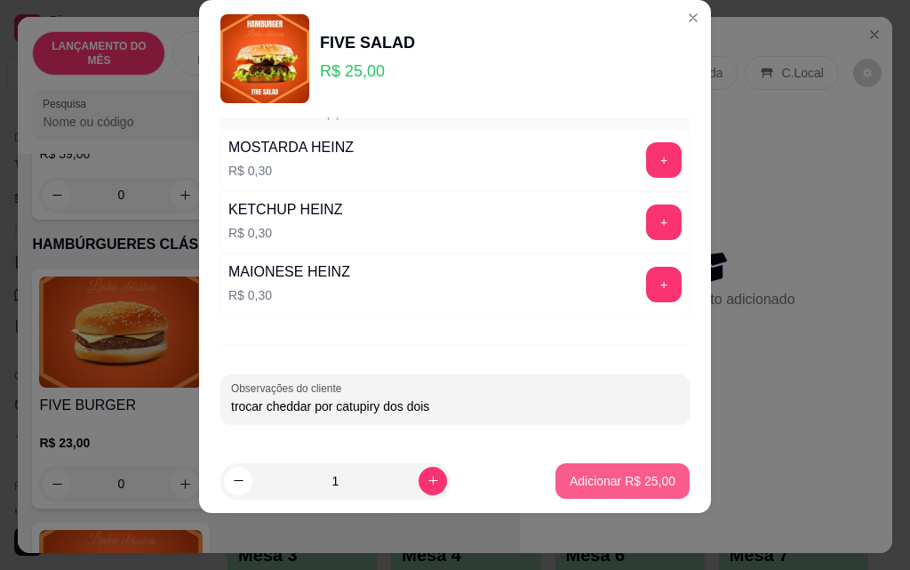
type input "trocar cheddar por catupiry dos dois"
click at [578, 485] on p "Adicionar R$ 25,00" at bounding box center [623, 481] width 106 height 18
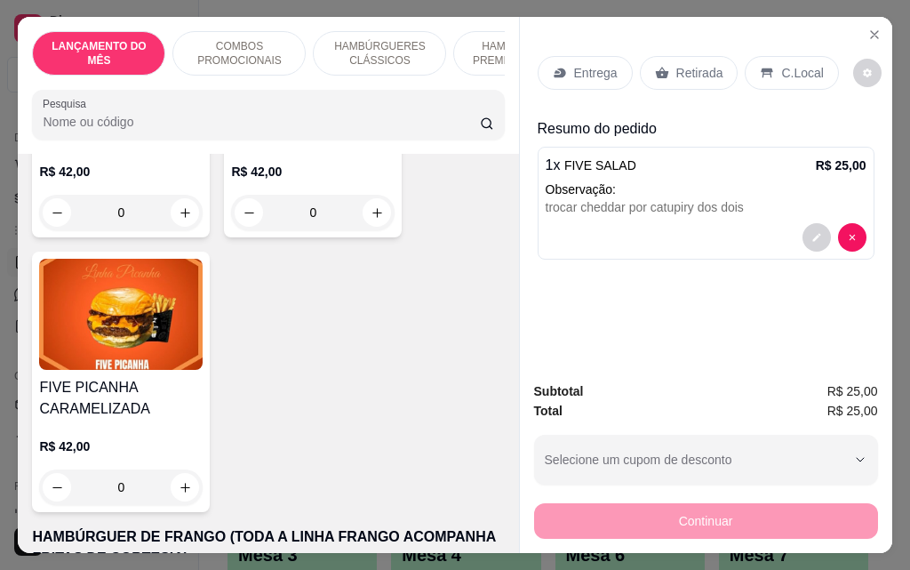
scroll to position [3732, 0]
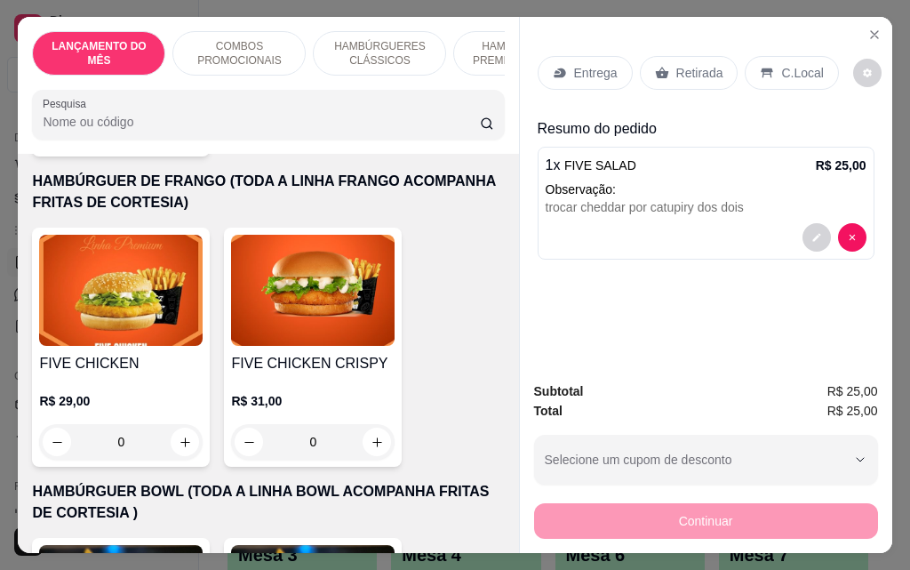
click at [362, 424] on div "0" at bounding box center [313, 442] width 164 height 36
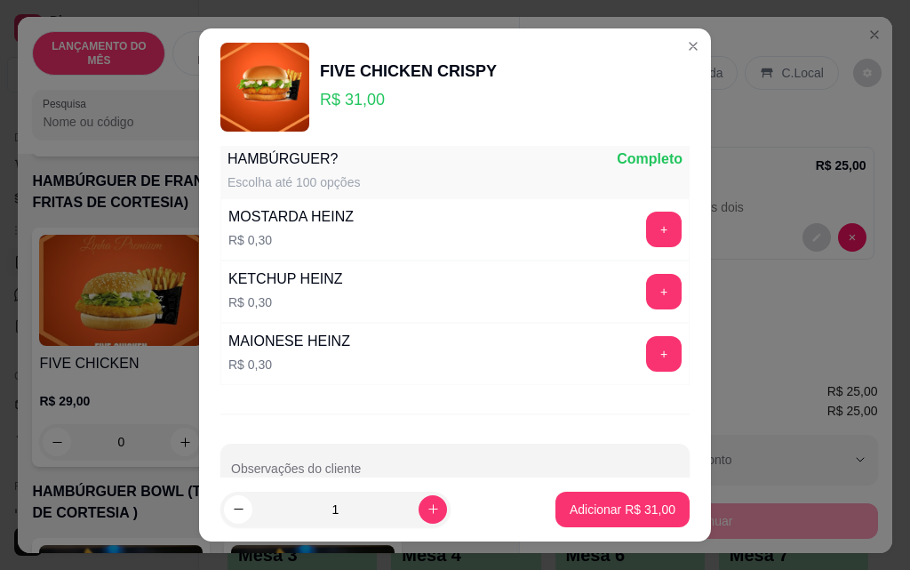
scroll to position [1682, 0]
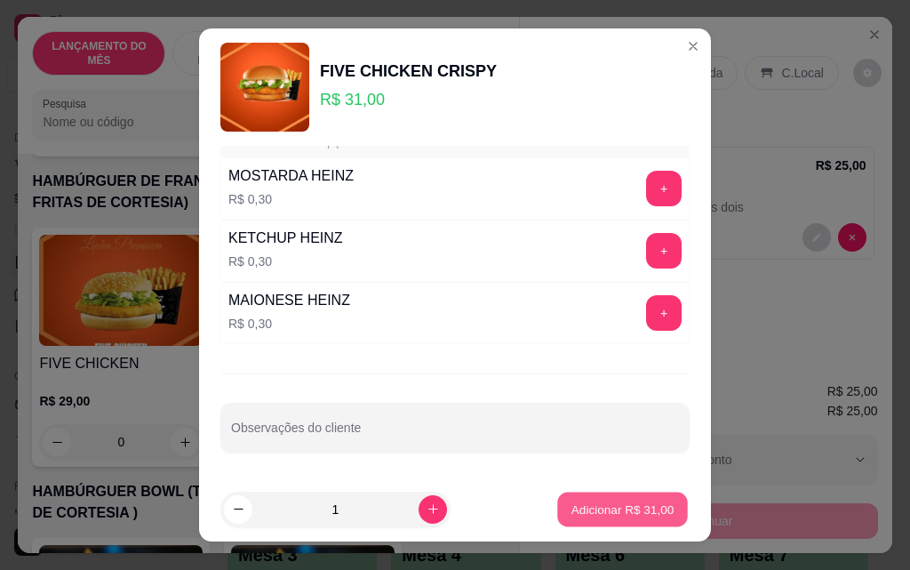
click at [585, 510] on p "Adicionar R$ 31,00" at bounding box center [622, 508] width 103 height 17
type input "1"
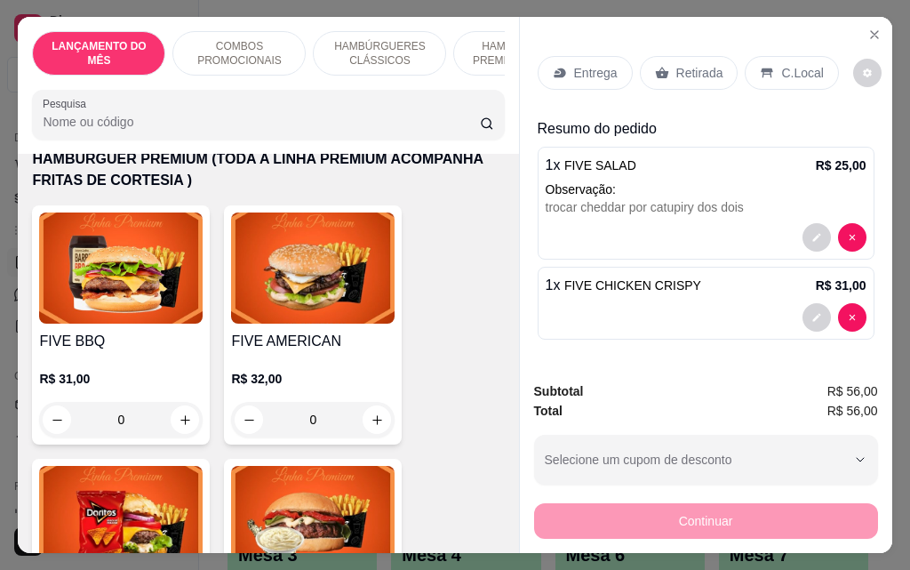
scroll to position [1777, 0]
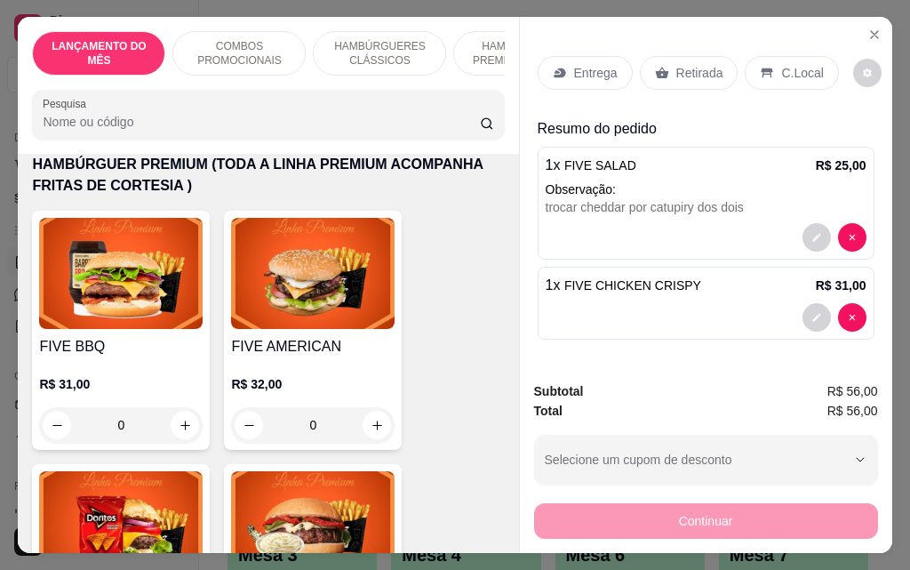
click at [368, 409] on div "0" at bounding box center [313, 425] width 164 height 36
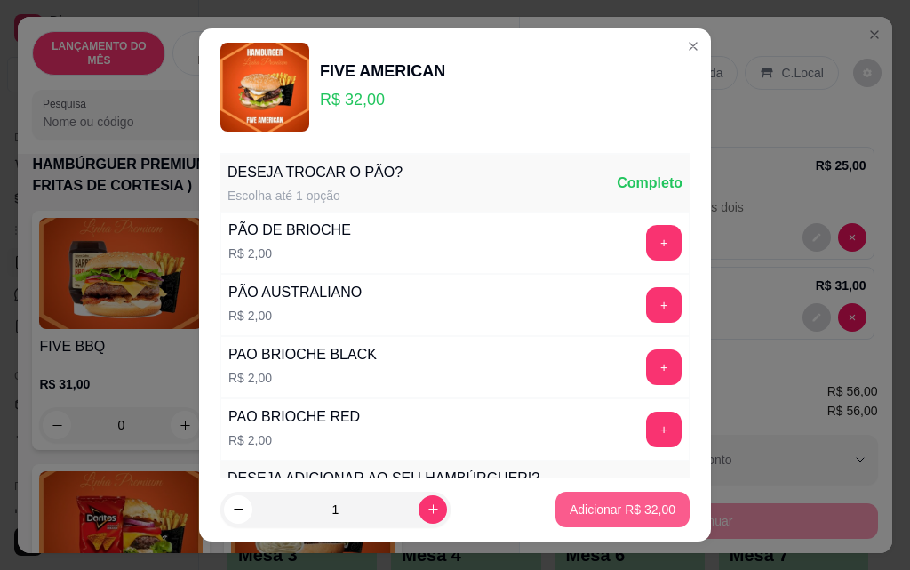
click at [590, 510] on p "Adicionar R$ 32,00" at bounding box center [623, 509] width 106 height 18
type input "1"
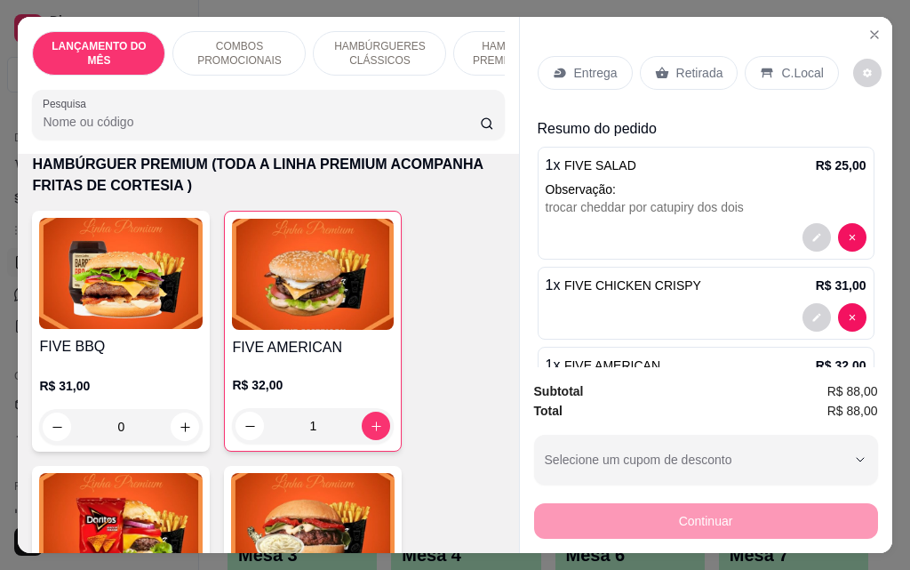
click at [574, 64] on p "Entrega" at bounding box center [596, 73] width 44 height 18
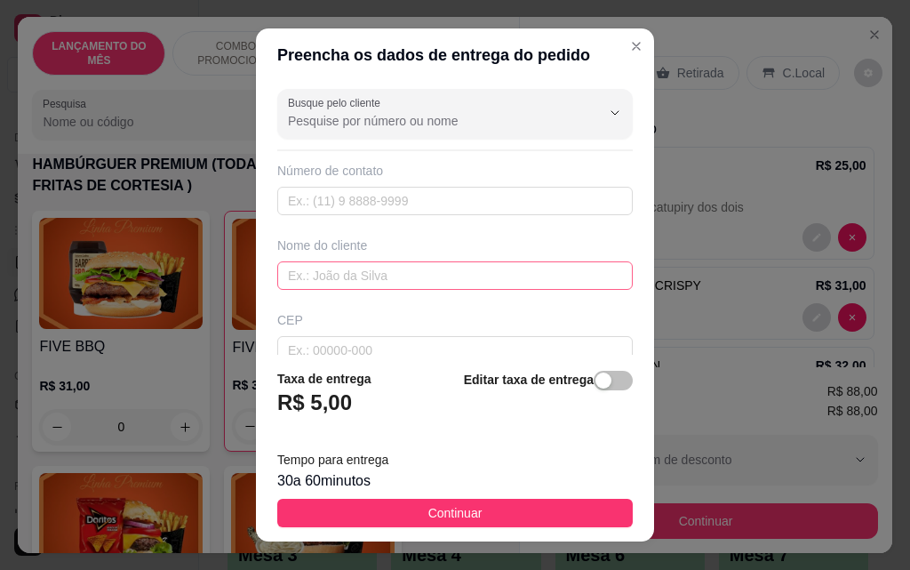
scroll to position [178, 0]
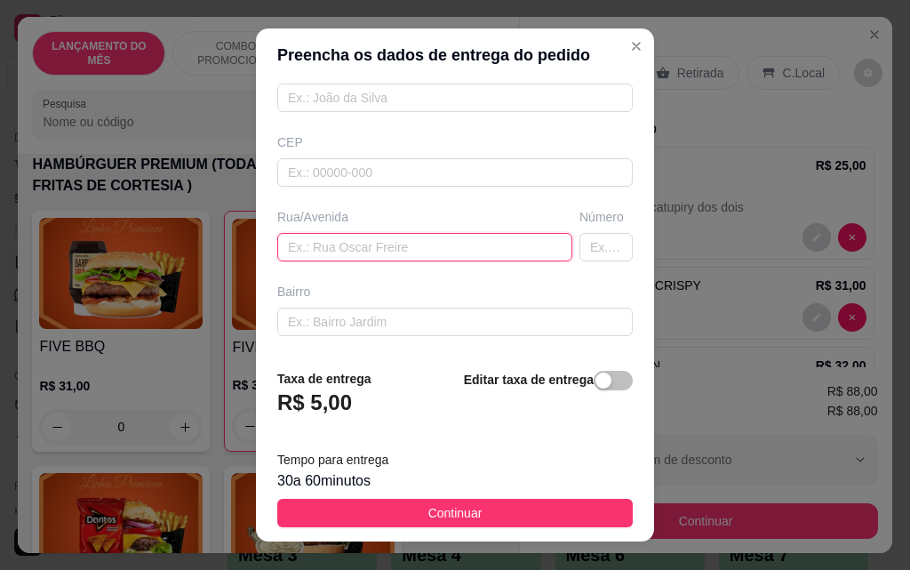
click at [408, 251] on input "text" at bounding box center [424, 247] width 295 height 28
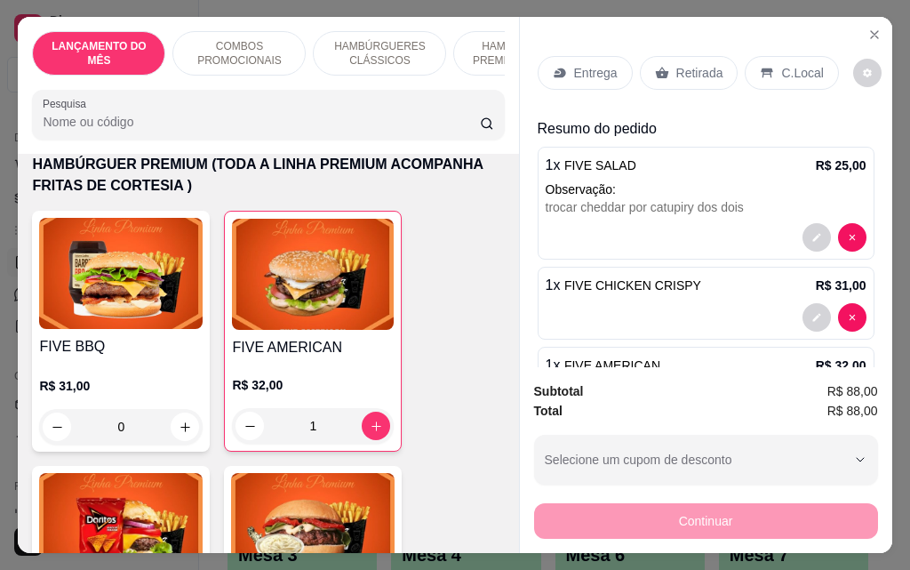
click at [665, 68] on div "Retirada" at bounding box center [689, 73] width 99 height 34
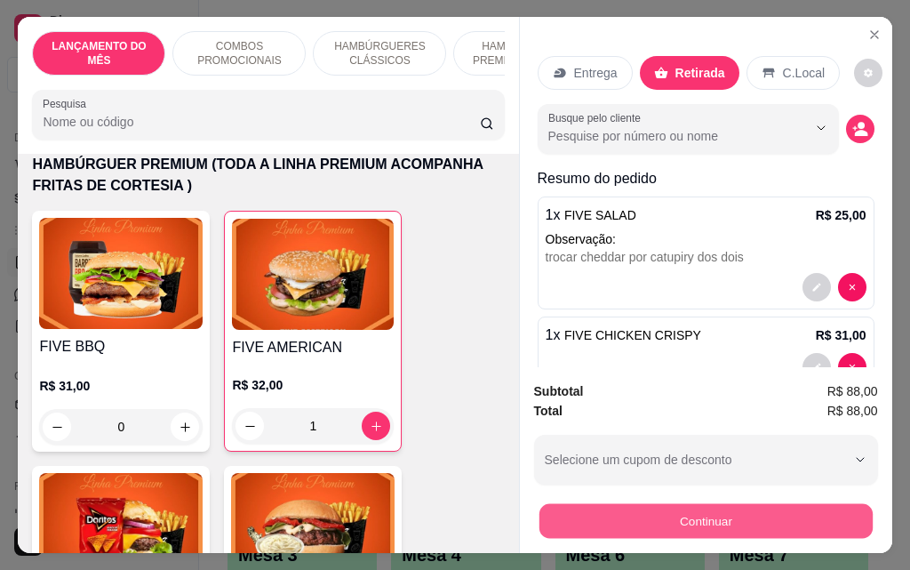
click at [649, 510] on button "Continuar" at bounding box center [704, 520] width 333 height 35
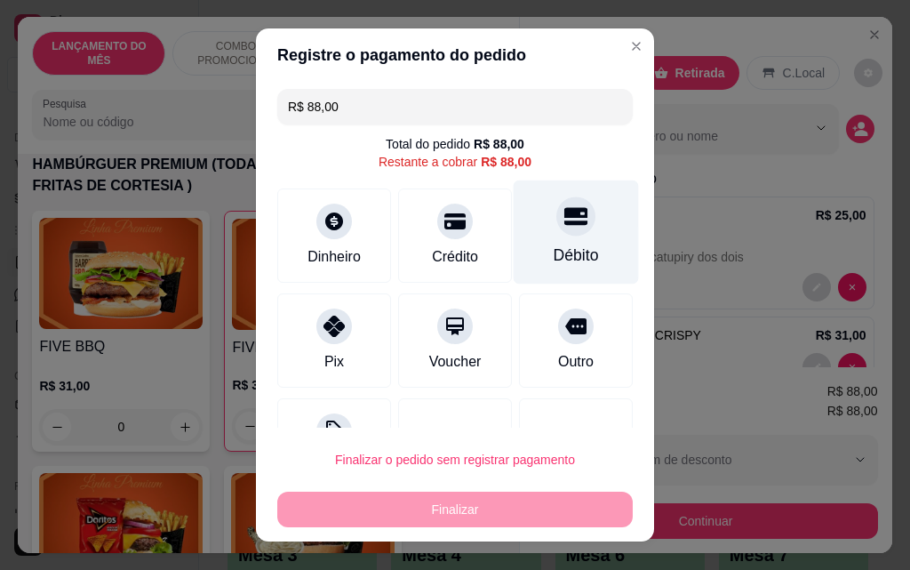
click at [564, 230] on div "Débito" at bounding box center [576, 232] width 125 height 104
type input "R$ 0,00"
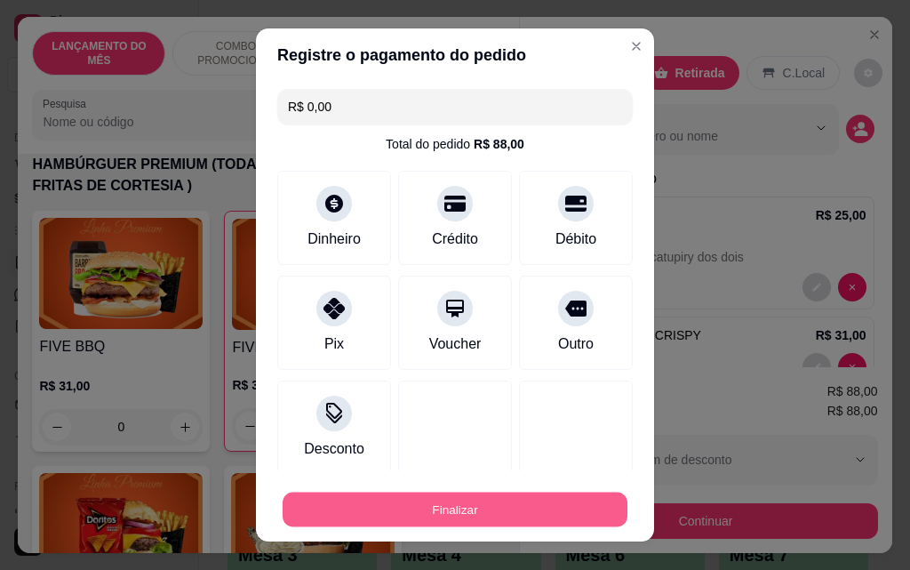
click at [469, 512] on button "Finalizar" at bounding box center [455, 509] width 345 height 35
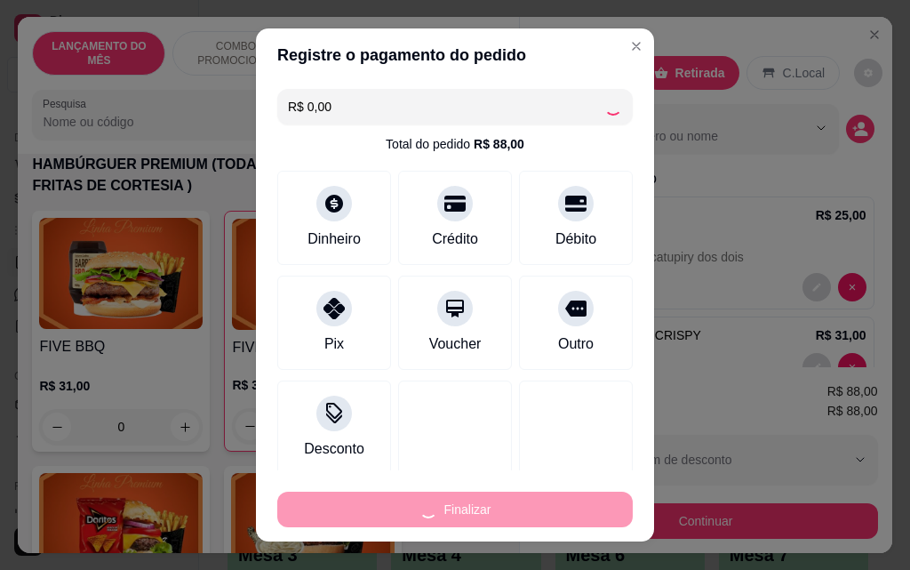
type input "0"
type input "-R$ 88,00"
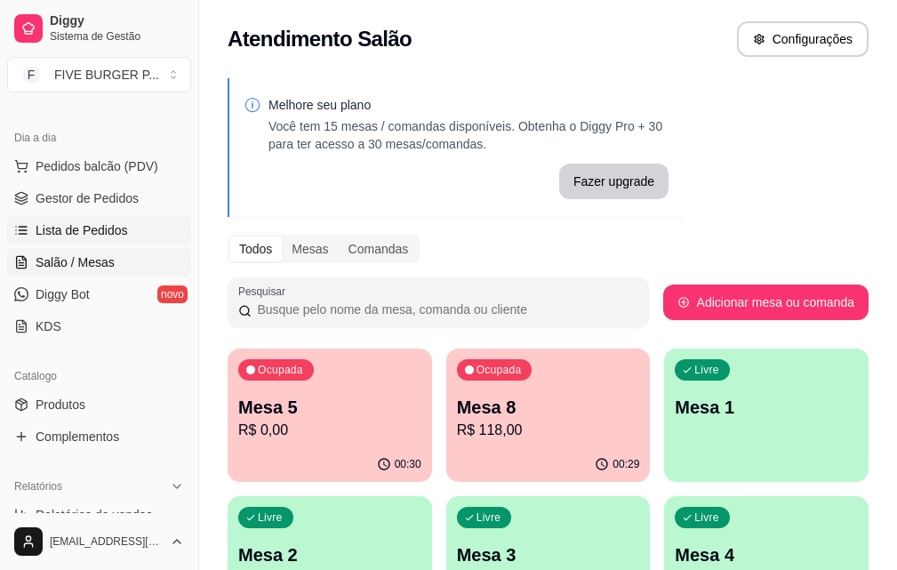
click at [119, 226] on span "Lista de Pedidos" at bounding box center [82, 230] width 92 height 18
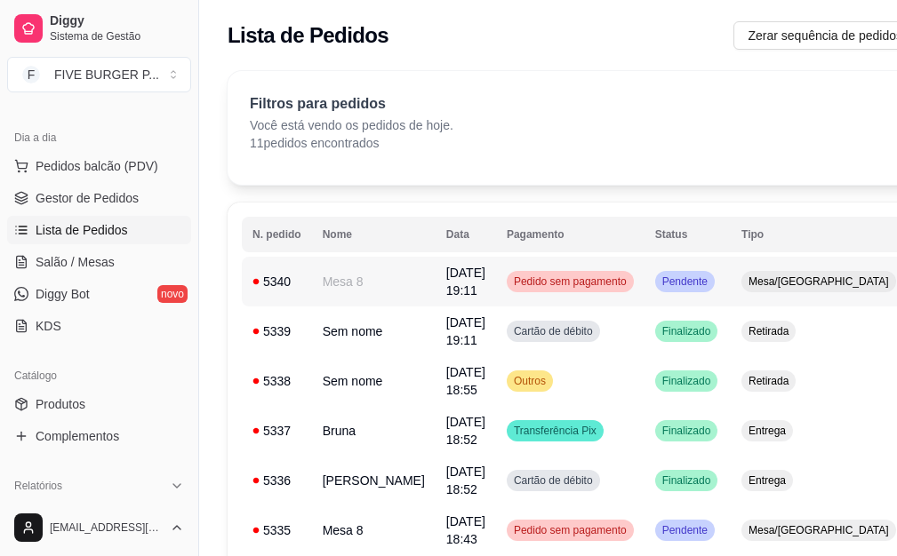
click at [650, 304] on td "Pendente" at bounding box center [687, 282] width 86 height 50
click at [667, 347] on td "Finalizado" at bounding box center [687, 332] width 86 height 50
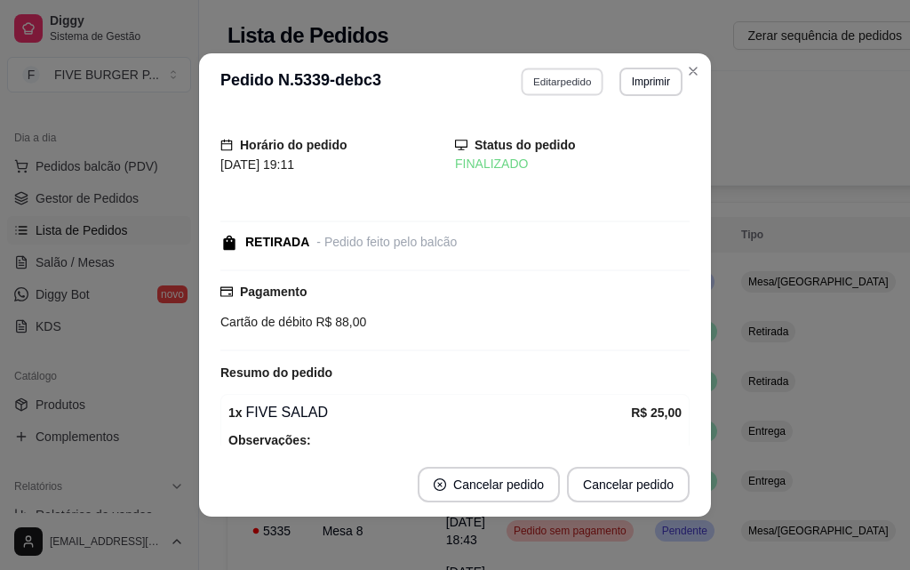
click at [580, 84] on button "Editar pedido" at bounding box center [563, 82] width 83 height 28
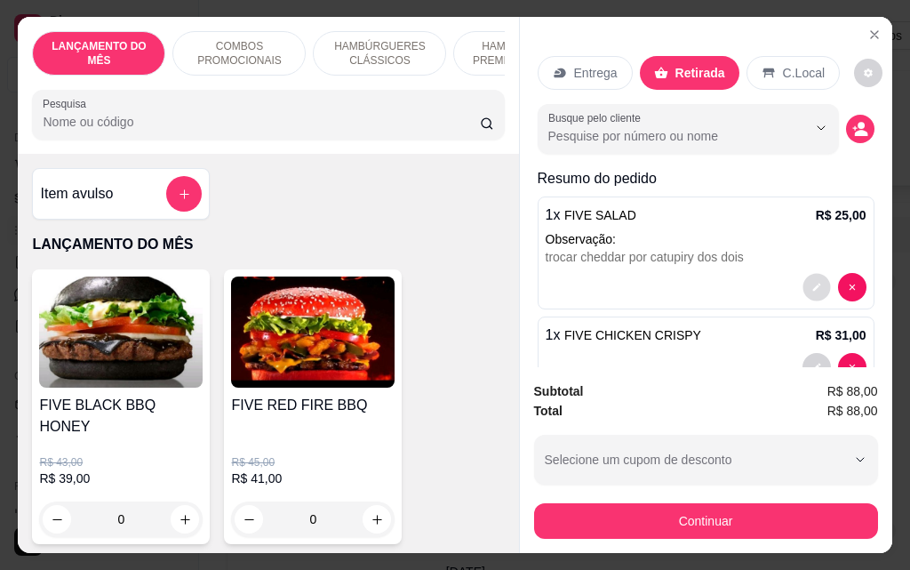
click at [802, 279] on button "decrease-product-quantity" at bounding box center [816, 288] width 28 height 28
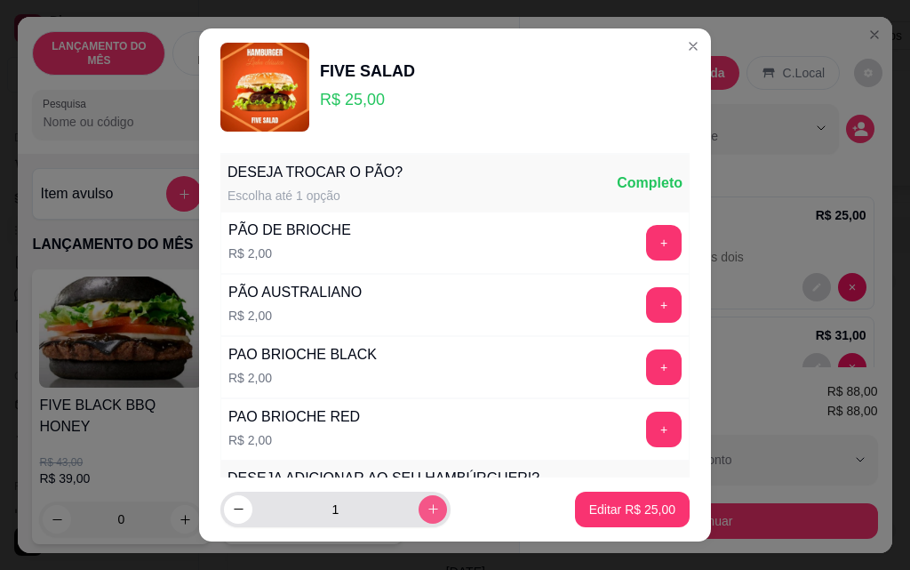
click at [427, 510] on icon "increase-product-quantity" at bounding box center [433, 508] width 13 height 13
type input "2"
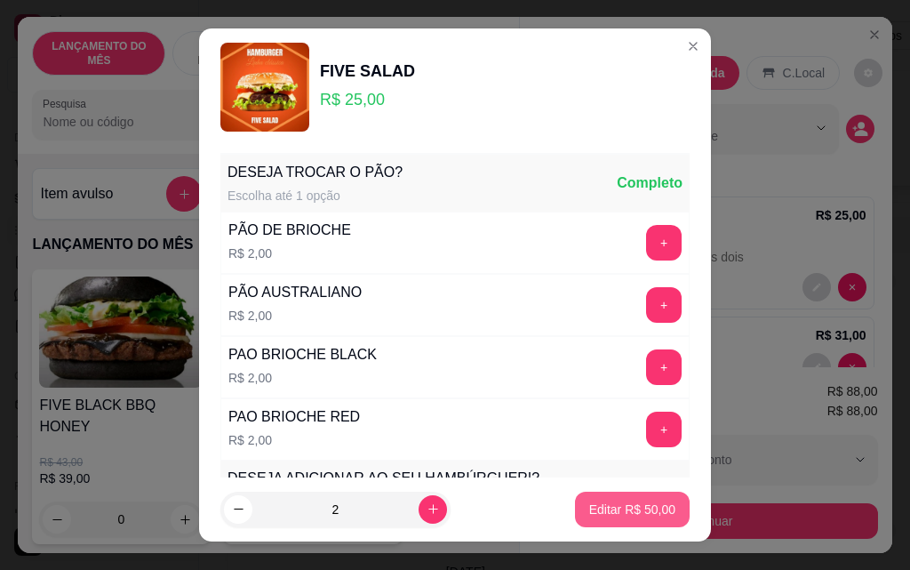
click at [651, 508] on p "Editar R$ 50,00" at bounding box center [632, 509] width 86 height 18
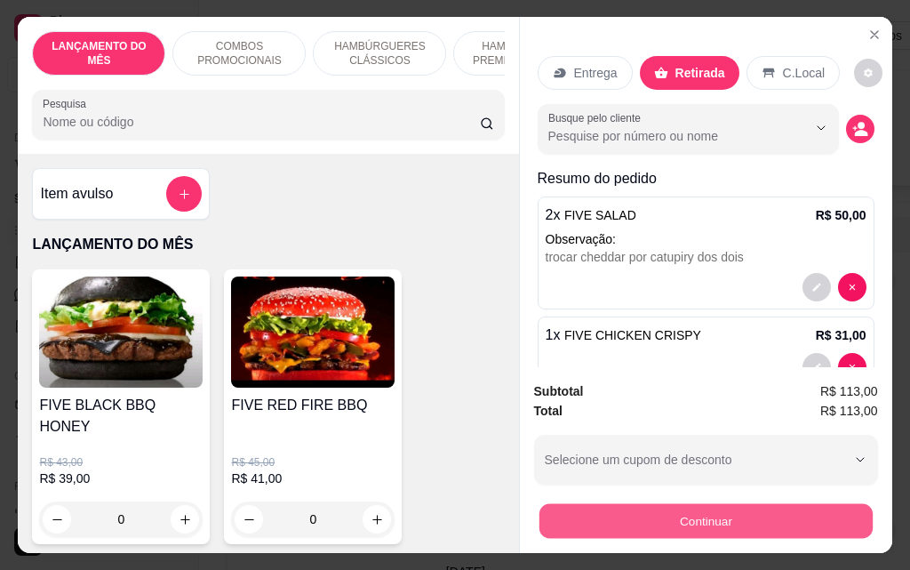
click at [717, 518] on button "Continuar" at bounding box center [704, 520] width 333 height 35
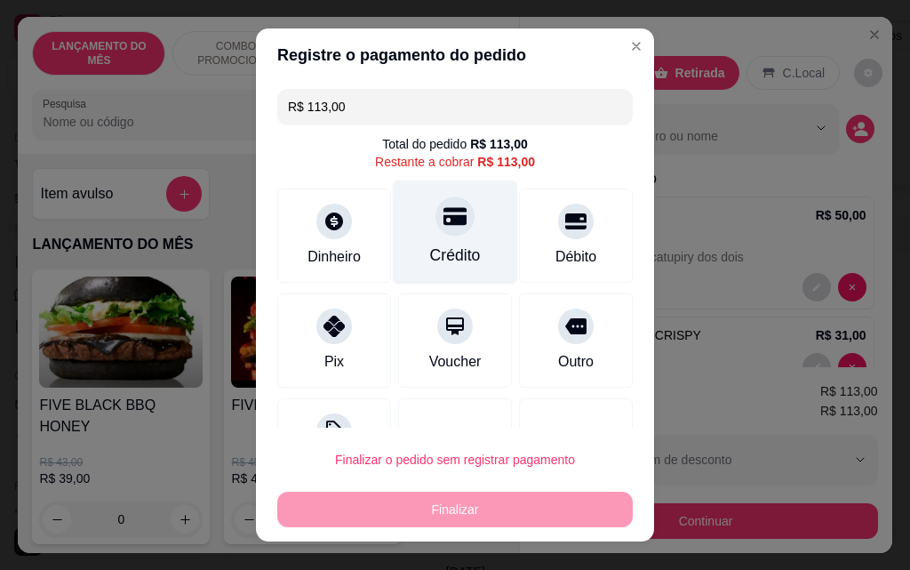
click at [451, 235] on div "Crédito" at bounding box center [455, 232] width 125 height 104
type input "R$ 0,00"
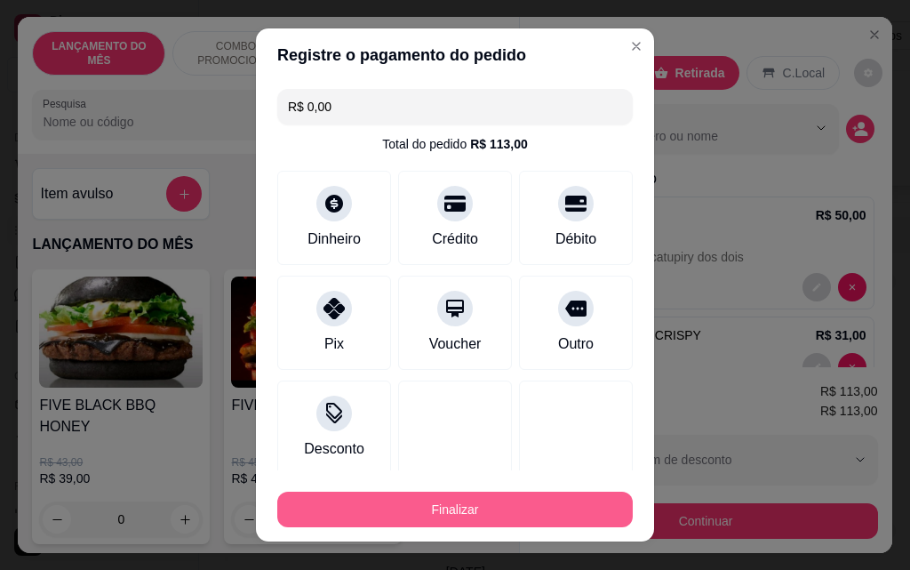
click at [429, 511] on button "Finalizar" at bounding box center [454, 509] width 355 height 36
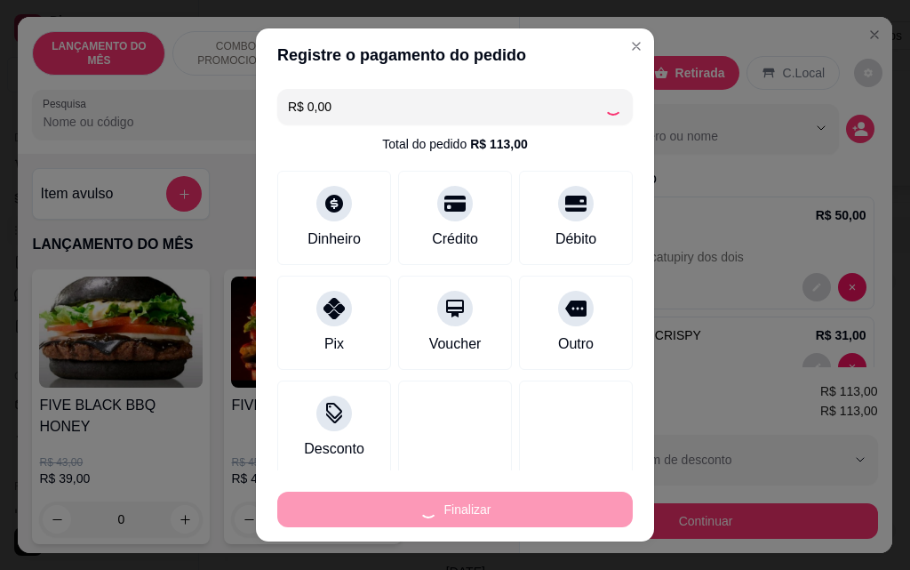
type input "0"
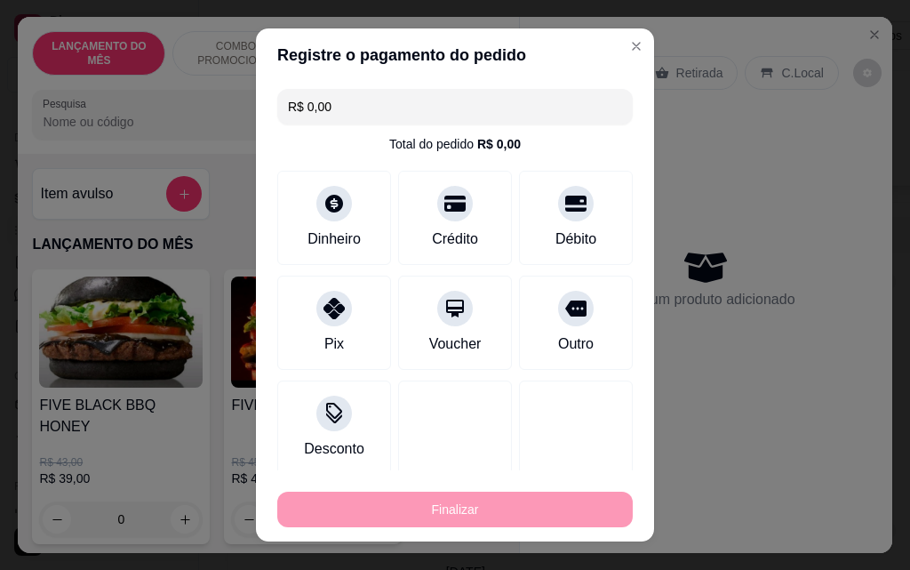
type input "-R$ 113,00"
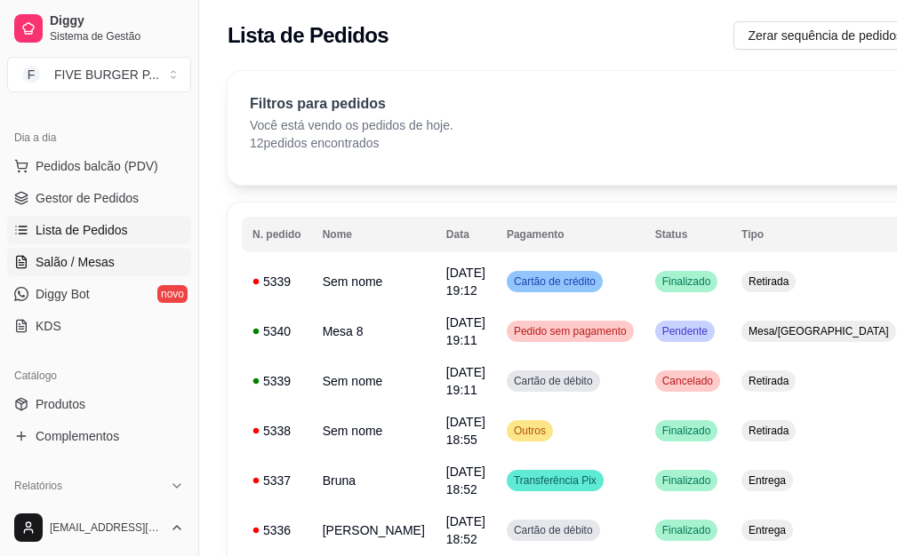
click at [62, 268] on span "Salão / Mesas" at bounding box center [75, 262] width 79 height 18
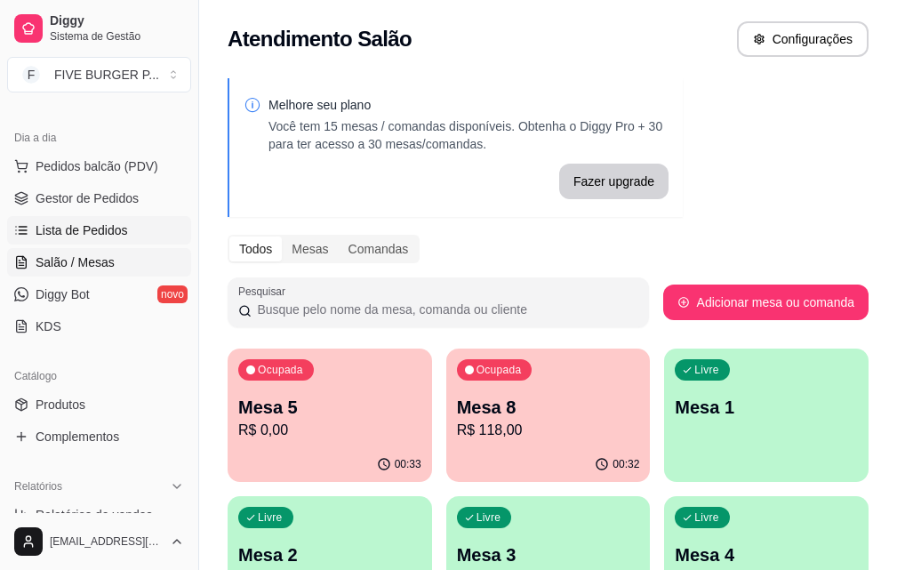
click at [124, 226] on link "Lista de Pedidos" at bounding box center [99, 230] width 184 height 28
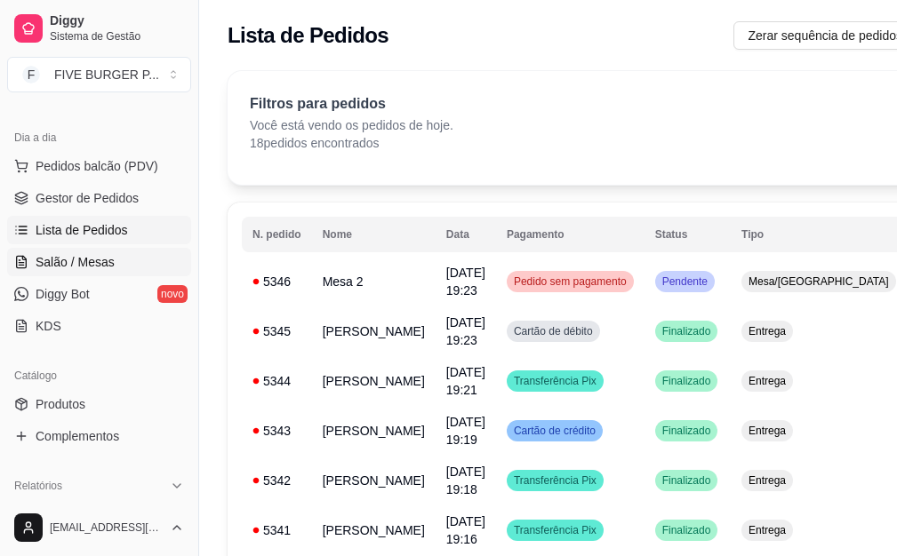
click at [95, 266] on span "Salão / Mesas" at bounding box center [75, 262] width 79 height 18
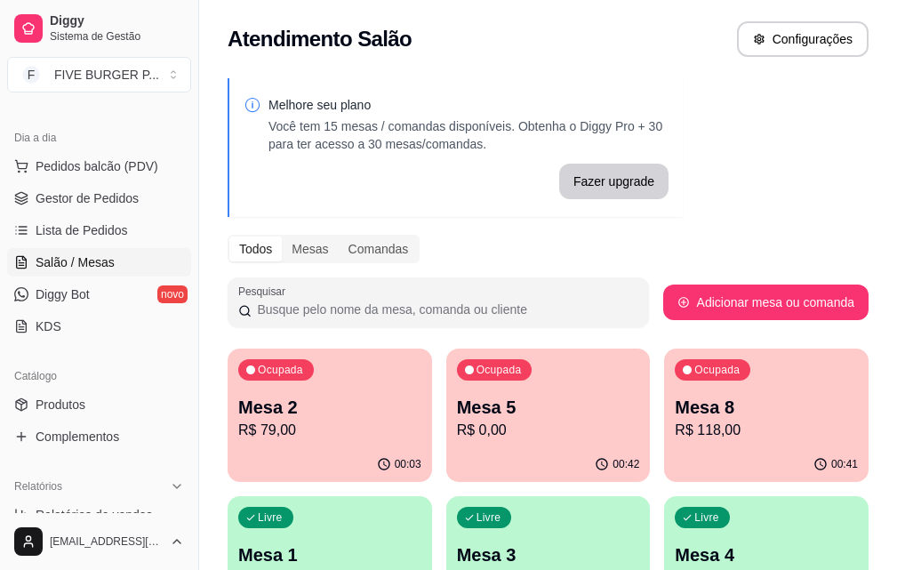
click at [279, 416] on p "Mesa 2" at bounding box center [329, 407] width 183 height 25
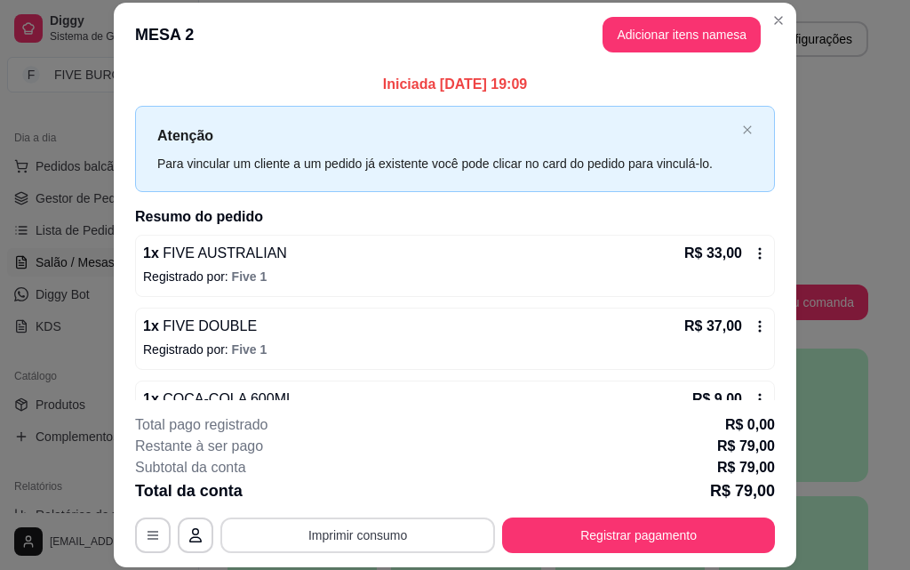
click at [440, 543] on button "Imprimir consumo" at bounding box center [357, 535] width 275 height 36
click at [386, 495] on button "IMPRESSORA" at bounding box center [356, 494] width 129 height 28
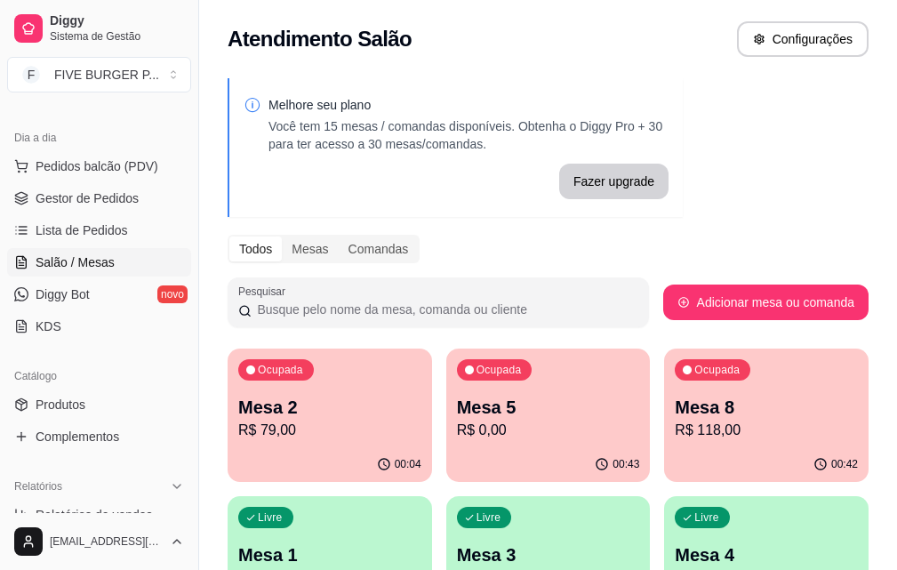
click at [674, 412] on p "Mesa 8" at bounding box center [765, 407] width 183 height 25
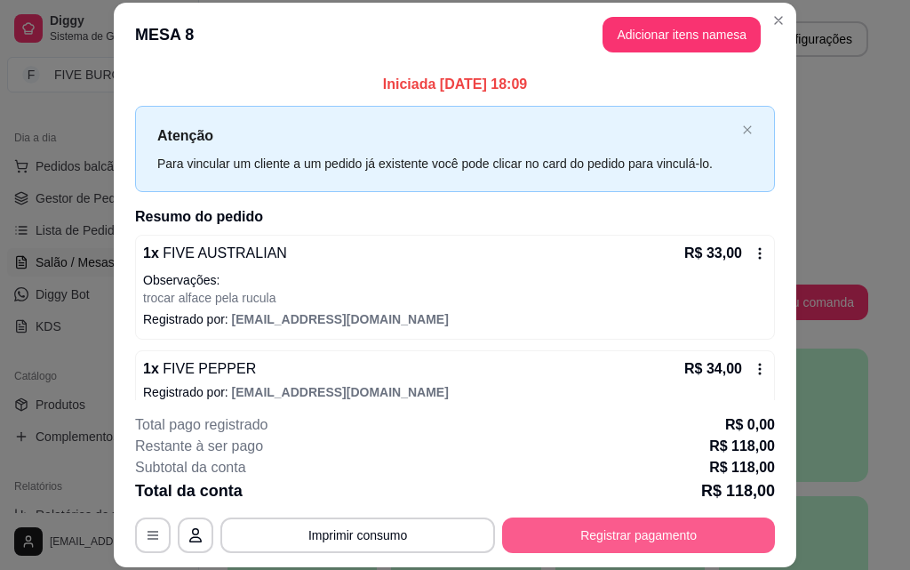
click at [563, 532] on button "Registrar pagamento" at bounding box center [638, 535] width 273 height 36
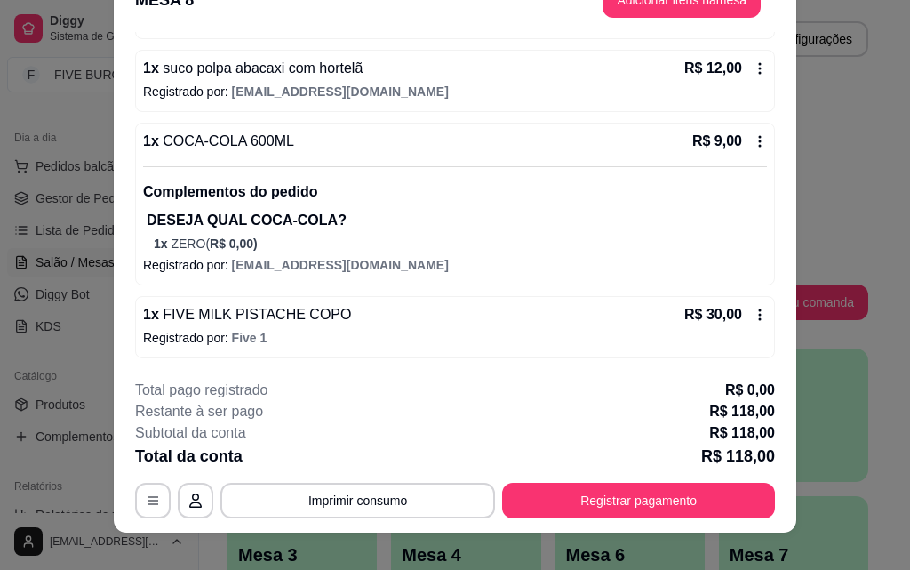
scroll to position [54, 0]
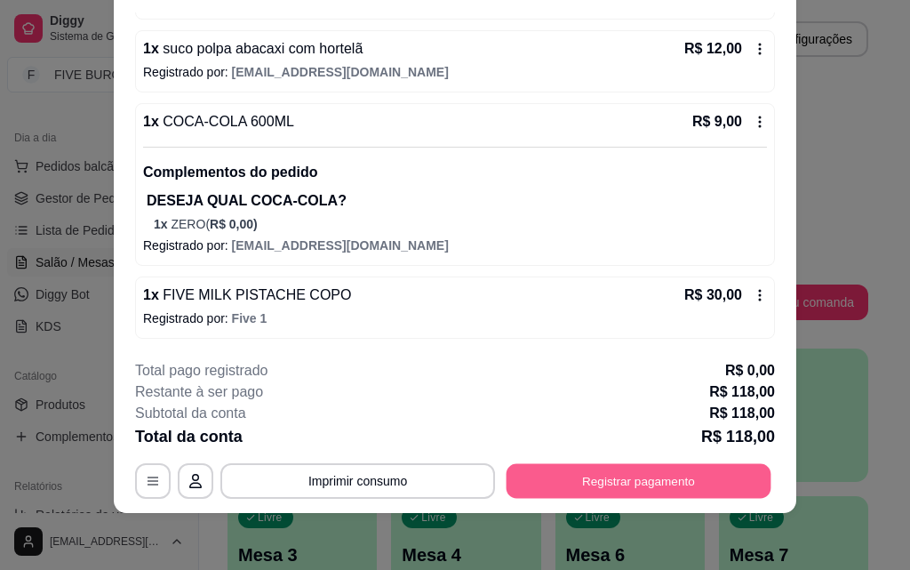
click at [613, 491] on button "Registrar pagamento" at bounding box center [639, 480] width 265 height 35
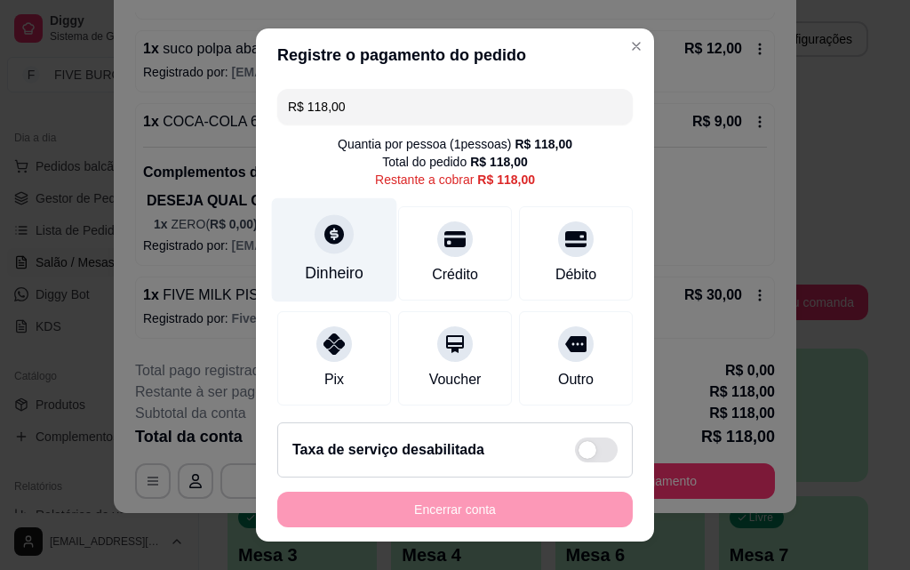
click at [322, 258] on div "Dinheiro" at bounding box center [334, 250] width 125 height 104
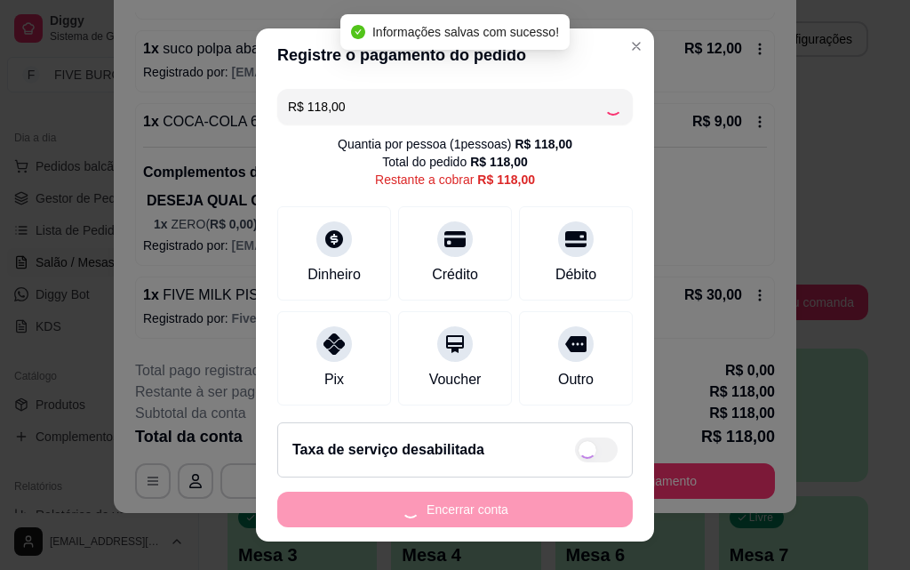
type input "R$ 0,00"
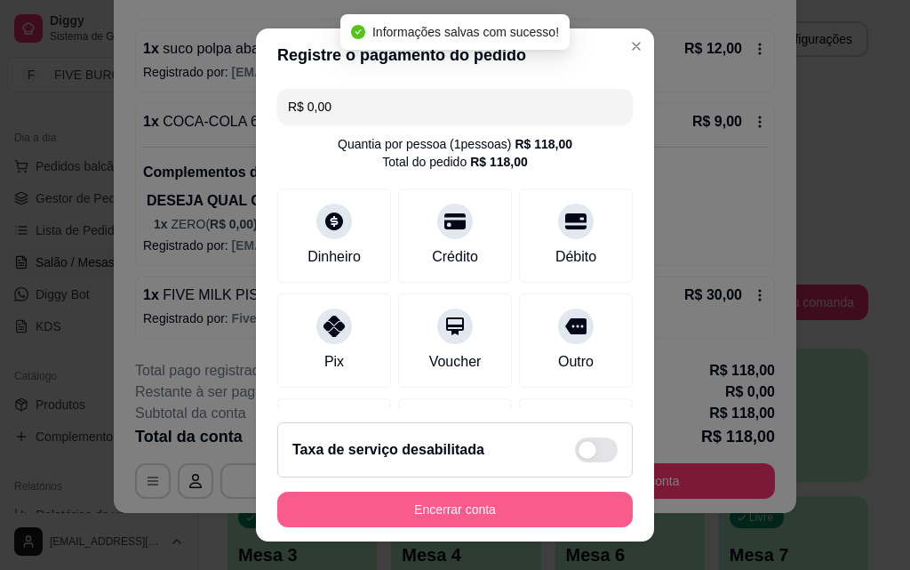
click at [485, 511] on button "Encerrar conta" at bounding box center [454, 509] width 355 height 36
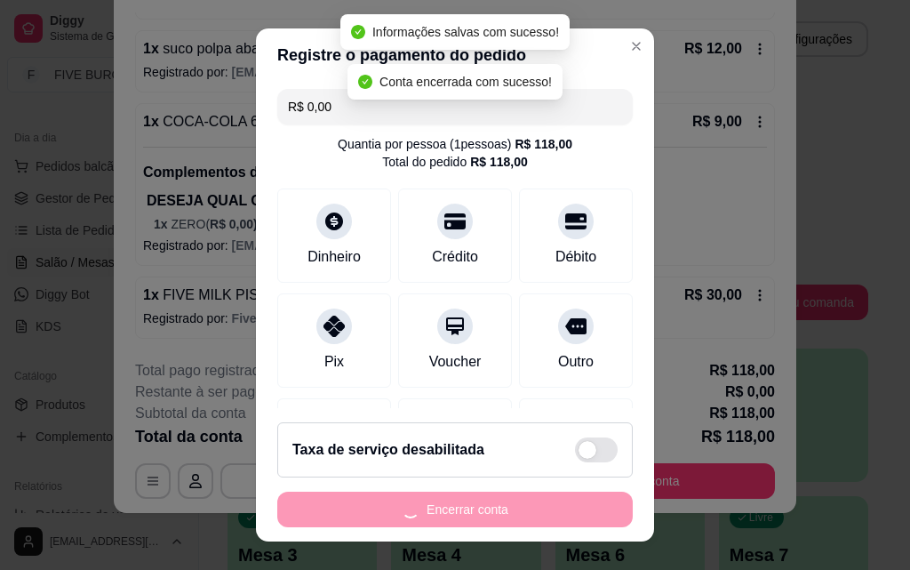
scroll to position [0, 0]
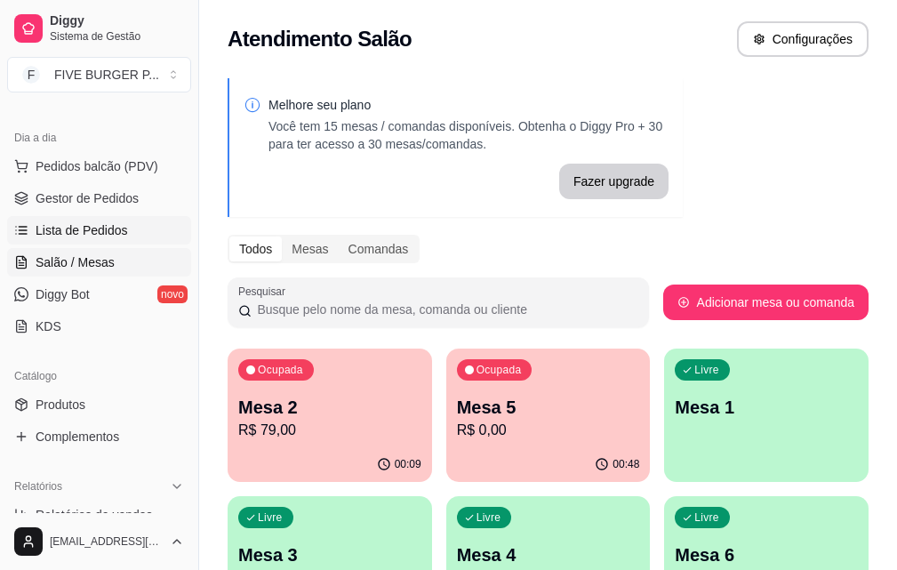
click at [36, 225] on span "Lista de Pedidos" at bounding box center [82, 230] width 92 height 18
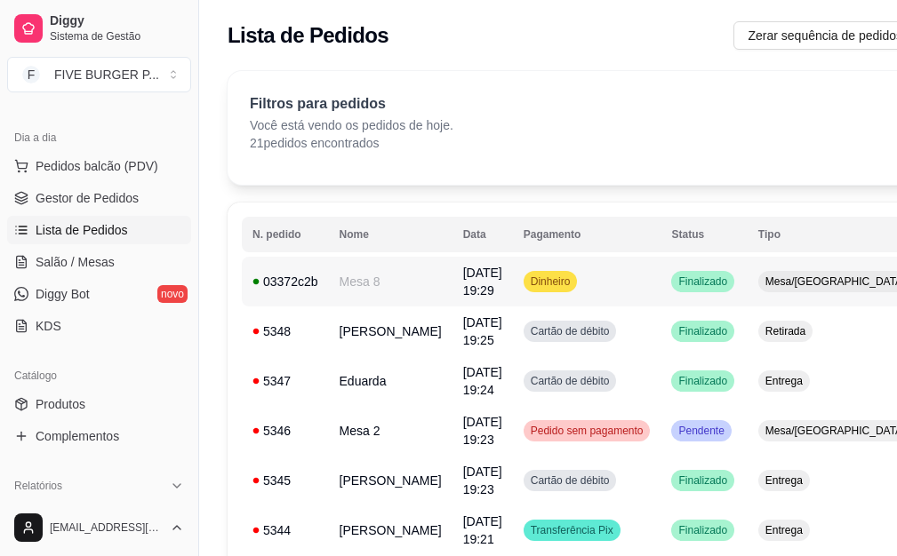
click at [513, 281] on td "Dinheiro" at bounding box center [587, 282] width 148 height 50
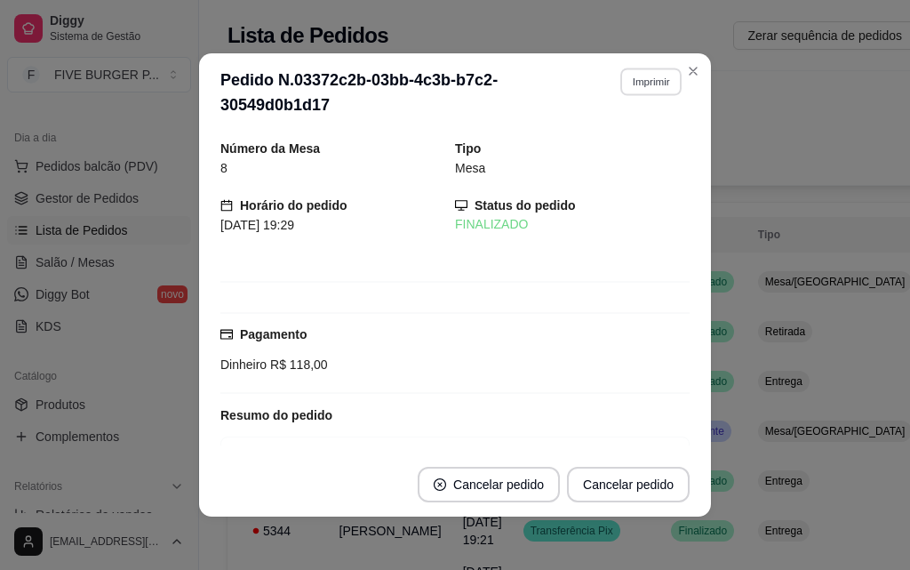
click at [620, 88] on button "Imprimir" at bounding box center [650, 82] width 61 height 28
click at [616, 145] on button "IMPRESSORA" at bounding box center [613, 144] width 124 height 28
